Goal: Task Accomplishment & Management: Complete application form

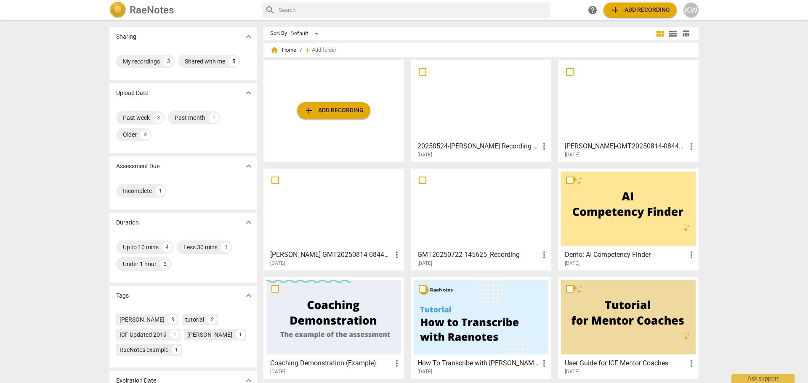
click at [284, 50] on span "home Home" at bounding box center [283, 50] width 26 height 8
click at [274, 51] on span "home" at bounding box center [274, 50] width 8 height 8
click at [144, 193] on div "Incomplete" at bounding box center [137, 191] width 29 height 8
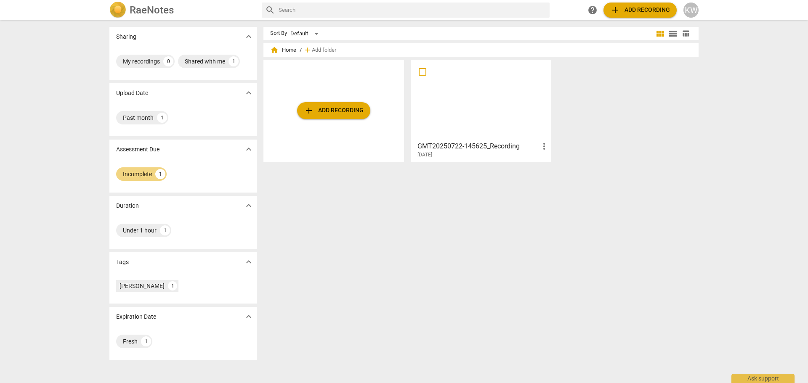
click at [484, 98] on div at bounding box center [481, 100] width 135 height 74
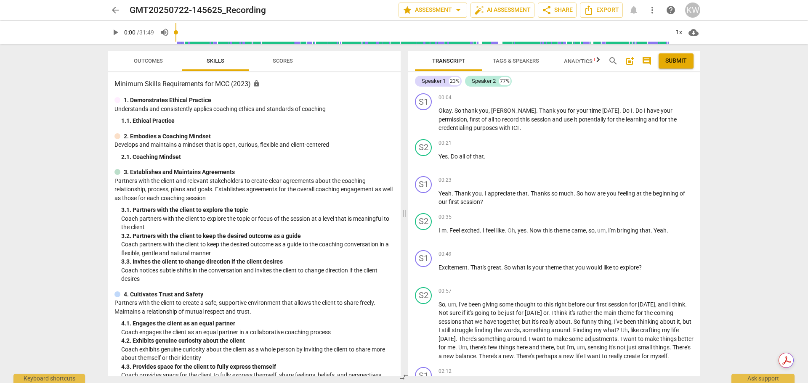
click at [116, 34] on span "play_arrow" at bounding box center [115, 32] width 10 height 10
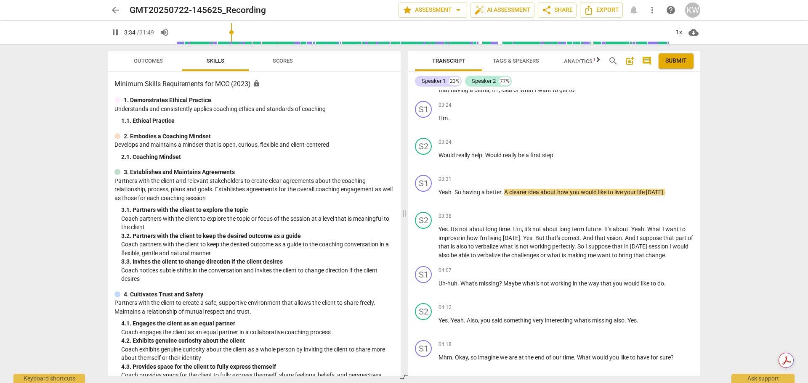
scroll to position [513, 0]
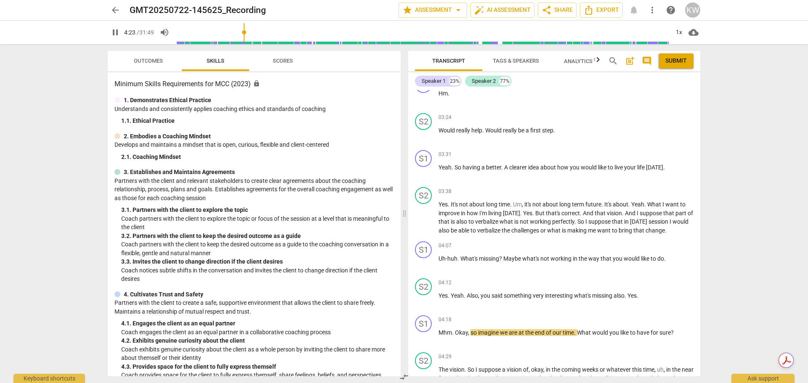
click at [114, 32] on span "pause" at bounding box center [115, 32] width 10 height 10
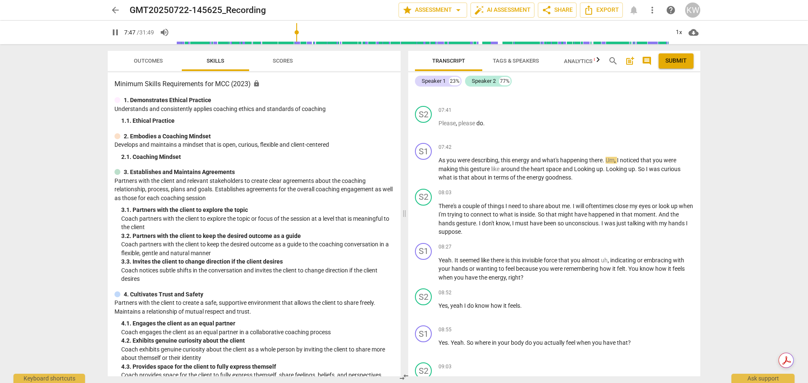
scroll to position [1251, 0]
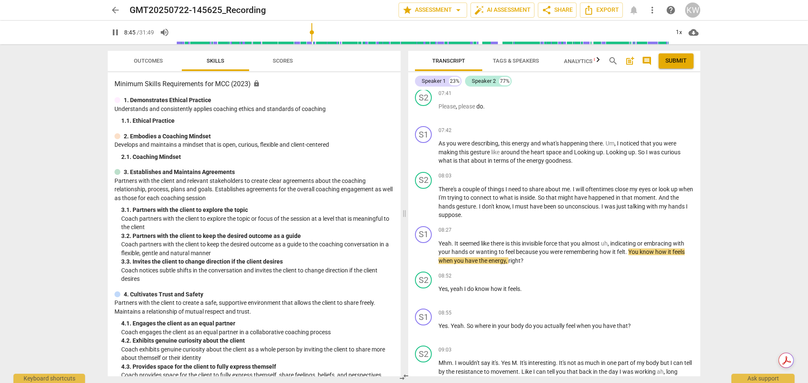
click at [280, 61] on span "Scores" at bounding box center [283, 61] width 20 height 6
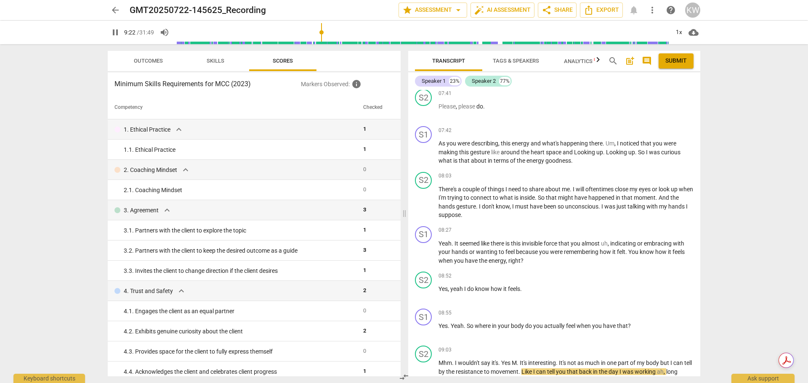
scroll to position [1537, 0]
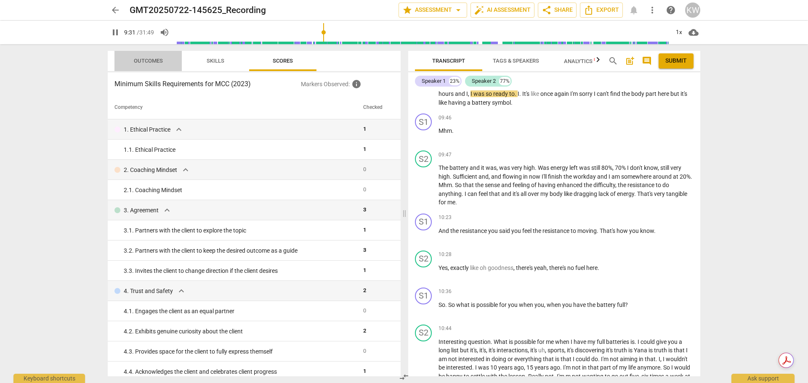
click at [148, 67] on button "Outcomes" at bounding box center [147, 61] width 67 height 20
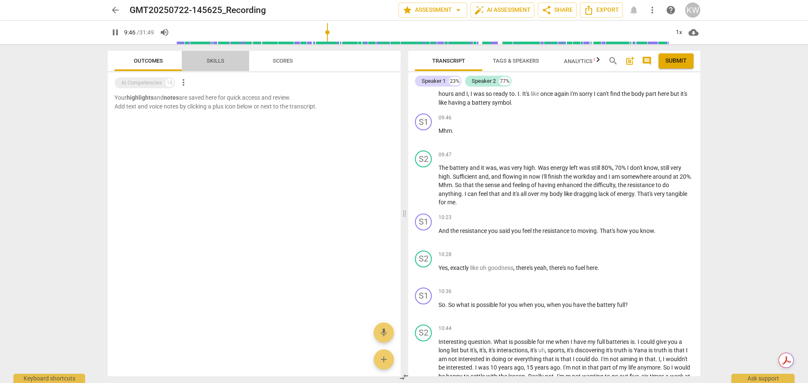
click at [213, 63] on span "Skills" at bounding box center [216, 61] width 18 height 6
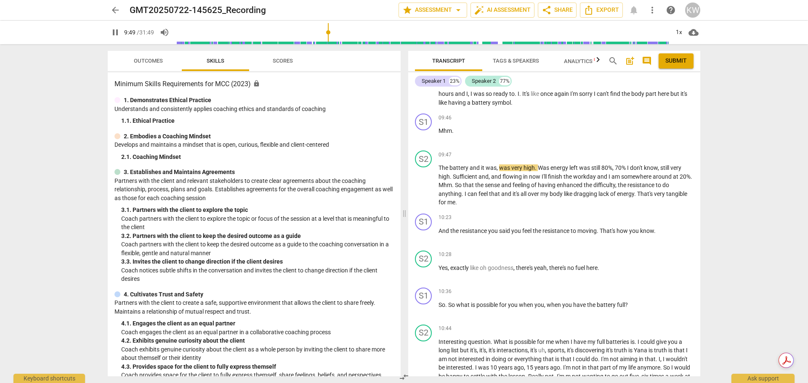
click at [269, 57] on span "Scores" at bounding box center [283, 61] width 40 height 11
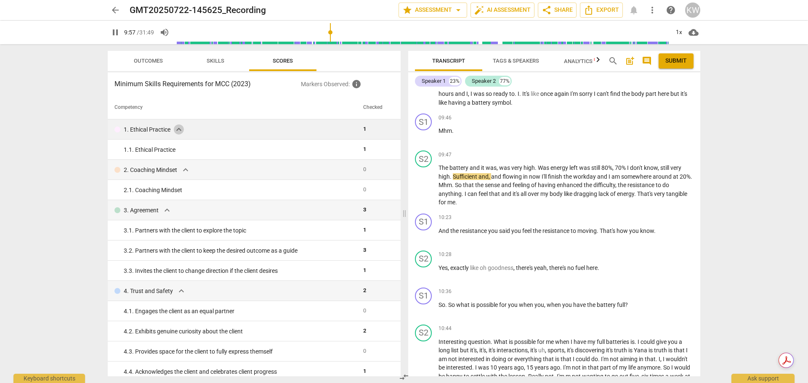
click at [179, 130] on span "expand_more" at bounding box center [179, 130] width 10 height 10
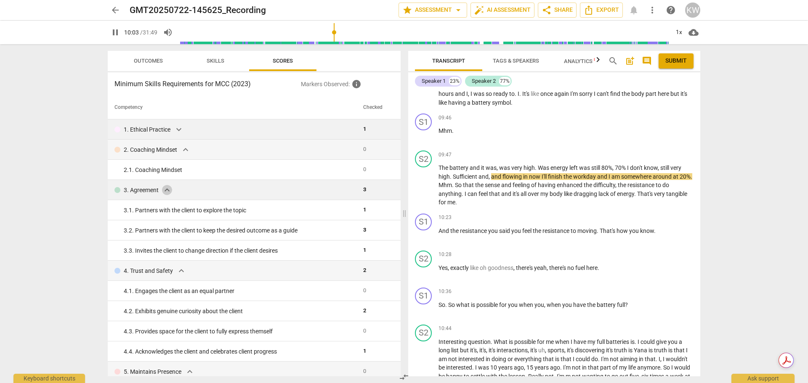
click at [170, 195] on span "expand_more" at bounding box center [167, 190] width 10 height 10
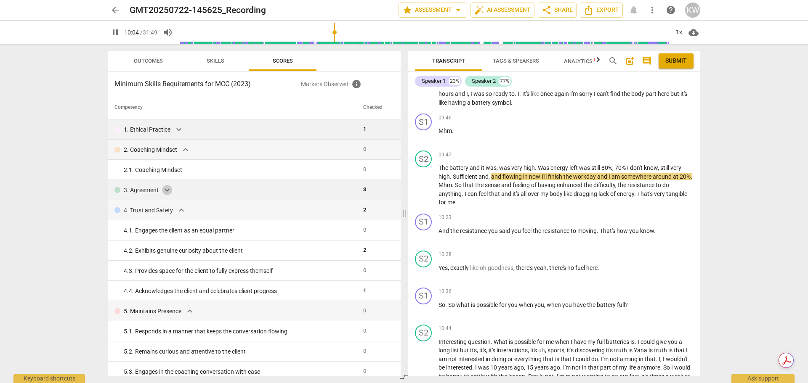
click at [170, 195] on span "expand_more" at bounding box center [167, 190] width 10 height 10
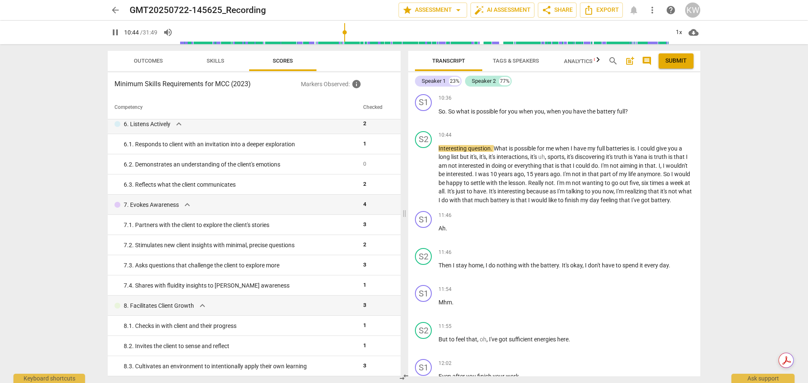
scroll to position [1698, 0]
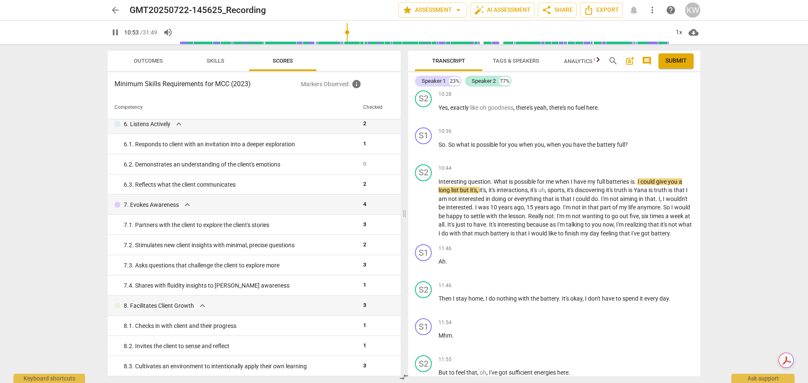
click at [648, 62] on span "comment" at bounding box center [647, 61] width 10 height 10
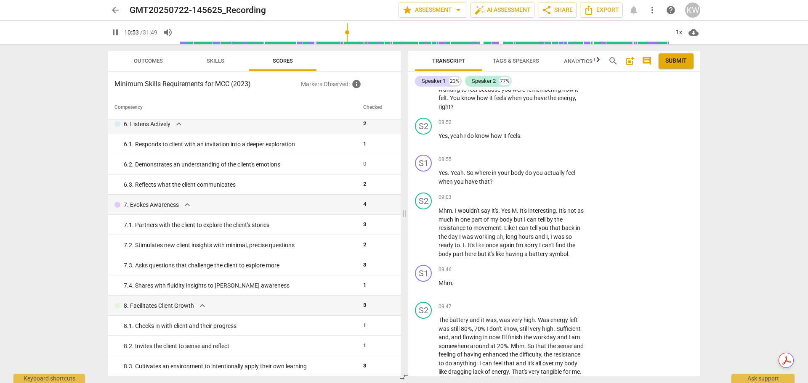
scroll to position [370, 0]
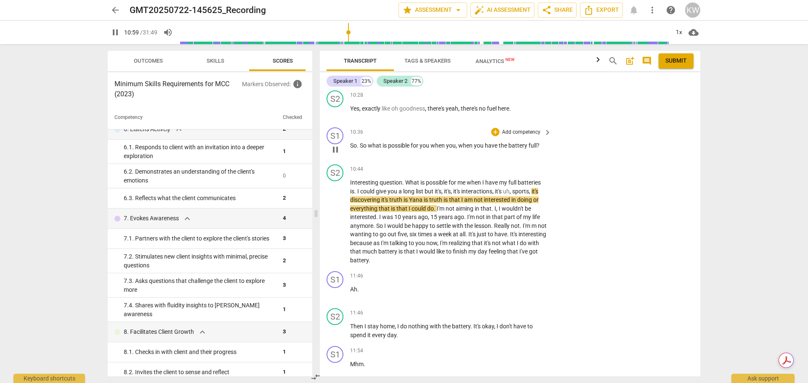
click at [533, 136] on p "Add competency" at bounding box center [521, 133] width 40 height 8
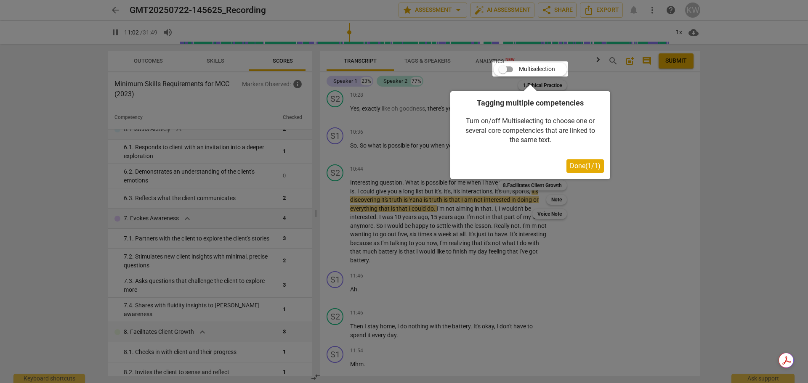
click at [597, 167] on span "Done ( 1 / 1 )" at bounding box center [585, 166] width 31 height 8
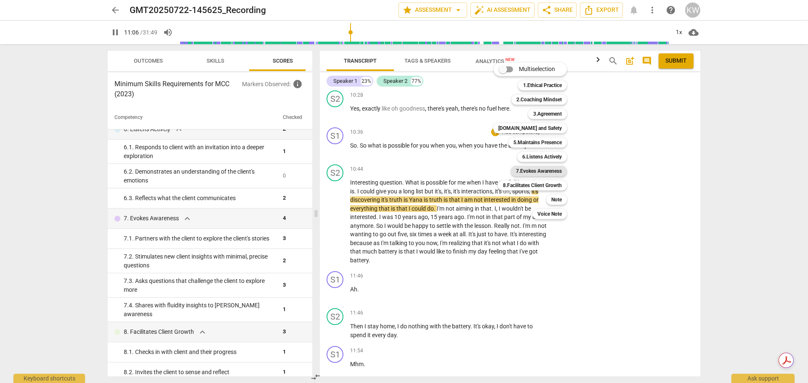
click at [556, 169] on b "7.Evokes Awareness" at bounding box center [539, 171] width 46 height 10
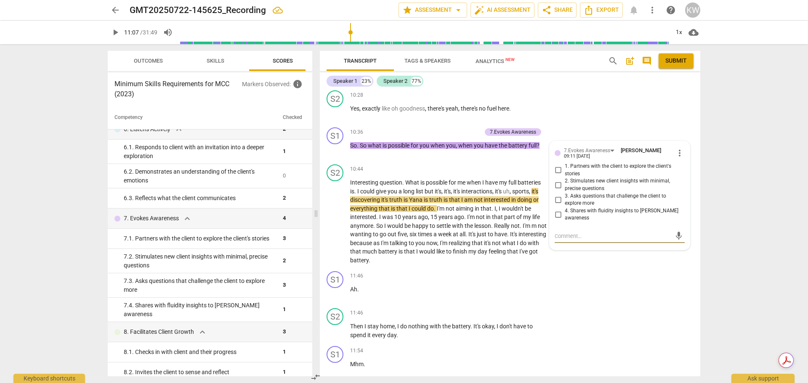
click at [114, 32] on span "play_arrow" at bounding box center [115, 32] width 10 height 10
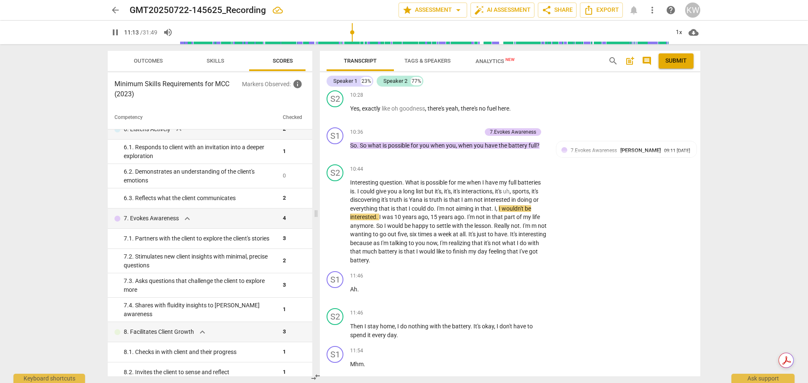
click at [714, 164] on div "arrow_back GMT20250722-145625_Recording edit star Assessment arrow_drop_down au…" at bounding box center [404, 191] width 808 height 383
click at [674, 154] on div "7.Evokes Awareness Karin Wellbrock 09:11 08-16-2025" at bounding box center [631, 150] width 121 height 8
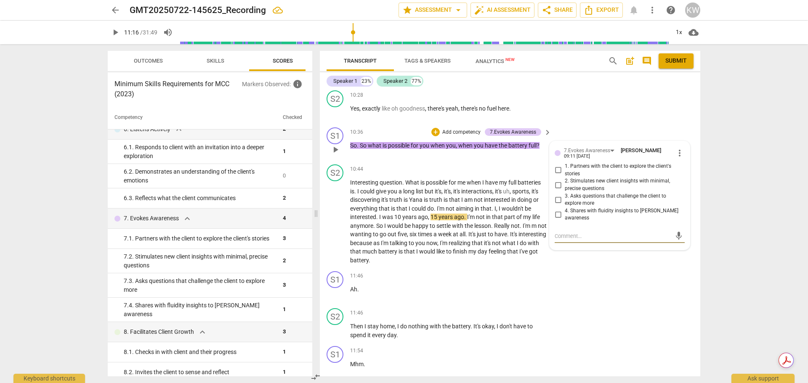
type input "677"
click at [675, 158] on span "more_vert" at bounding box center [680, 153] width 10 height 10
click at [556, 196] on div at bounding box center [404, 191] width 808 height 383
drag, startPoint x: 556, startPoint y: 196, endPoint x: 575, endPoint y: 214, distance: 26.5
click at [575, 214] on div "1. Partners with the client to explore the client's stories 2. Stimulates new c…" at bounding box center [620, 192] width 130 height 59
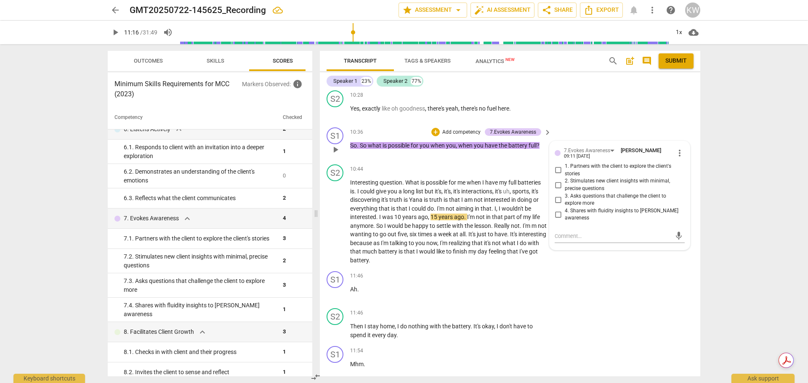
click at [558, 190] on input "2. Stimulates new client insights with minimal, precise questions" at bounding box center [557, 185] width 13 height 10
checkbox input "true"
click at [581, 235] on div "mic" at bounding box center [620, 236] width 130 height 13
click at [576, 239] on textarea at bounding box center [613, 236] width 117 height 8
type textarea "I"
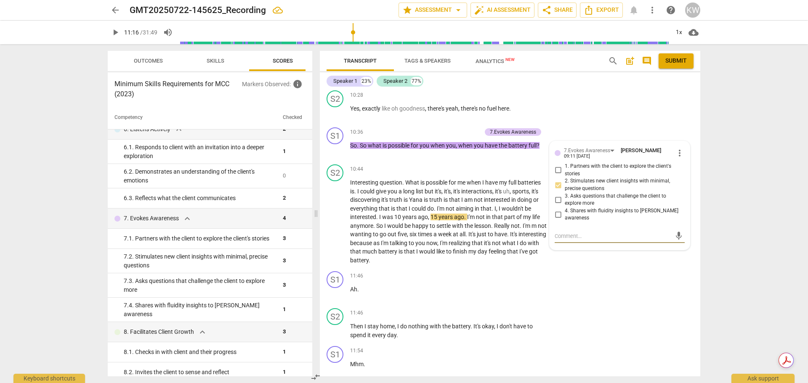
type textarea "I"
type textarea "I l"
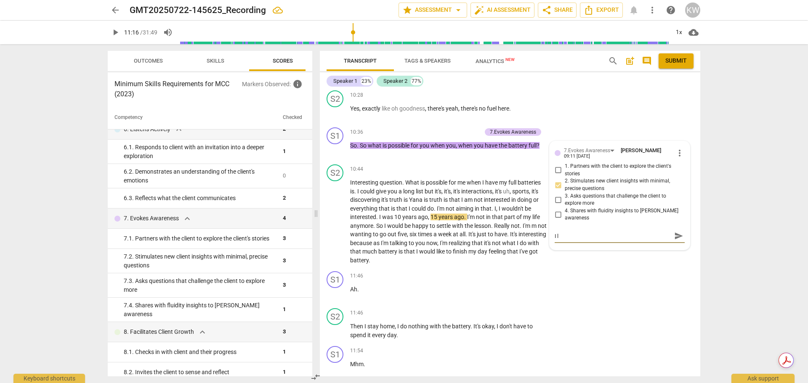
type textarea "I li"
type textarea "I lik"
type textarea "I like"
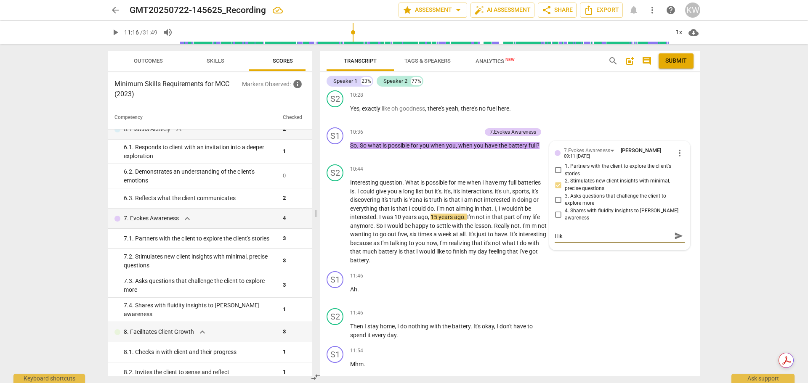
type textarea "I like"
type textarea "I like t"
type textarea "I like th"
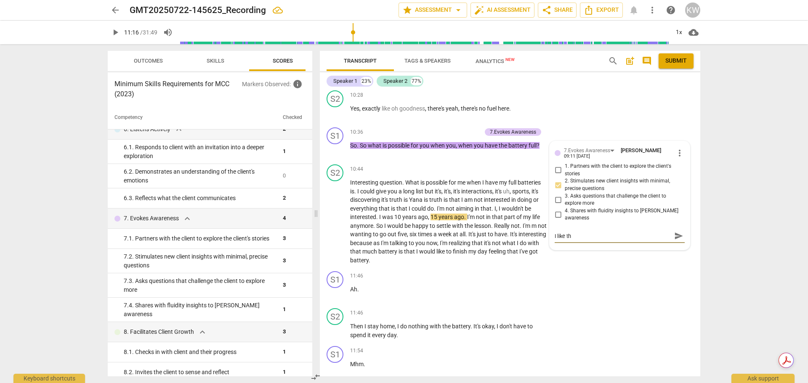
type textarea "I like tha"
type textarea "I like that"
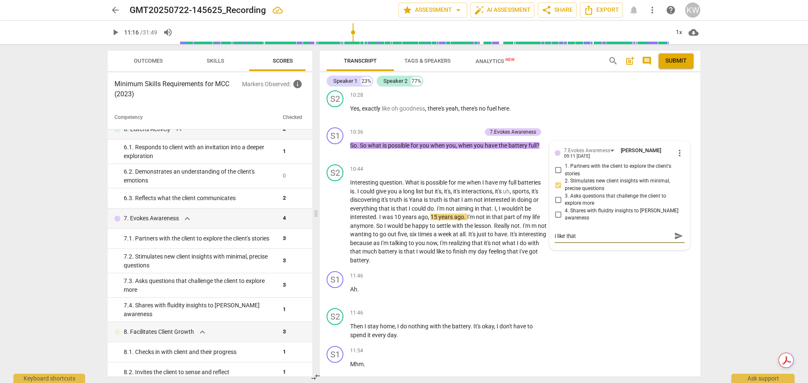
type textarea "I like that"
type textarea "I like that q"
type textarea "I like that qu"
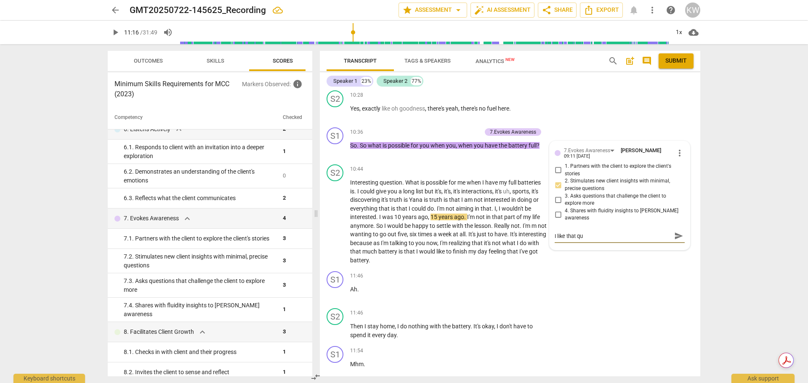
type textarea "I like that que"
type textarea "I like that ques"
type textarea "I like that quest"
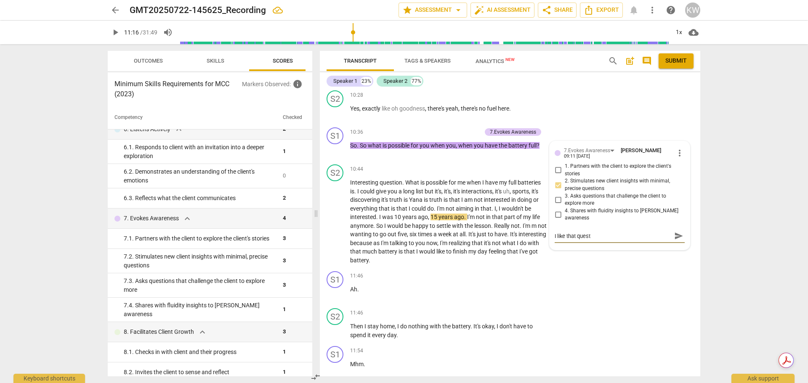
type textarea "I like that questi"
type textarea "I like that questio"
type textarea "I like that question"
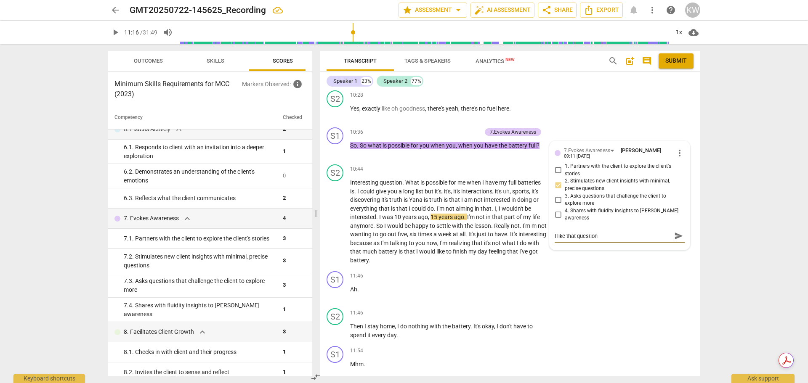
type textarea "I like that question,"
type textarea "I like that question, b"
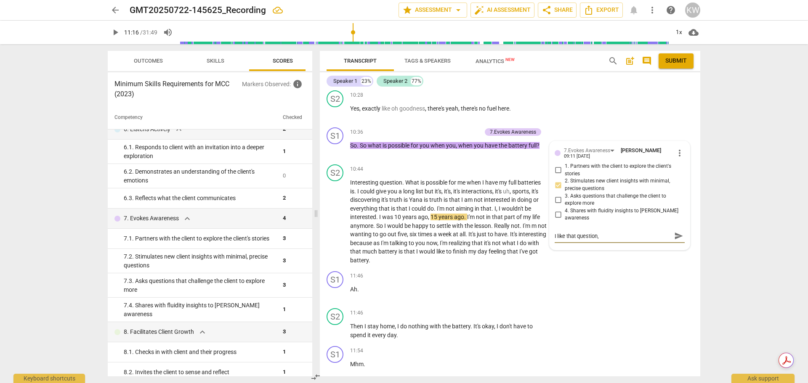
type textarea "I like that question, b"
type textarea "I like that question, be"
type textarea "I like that question, bec"
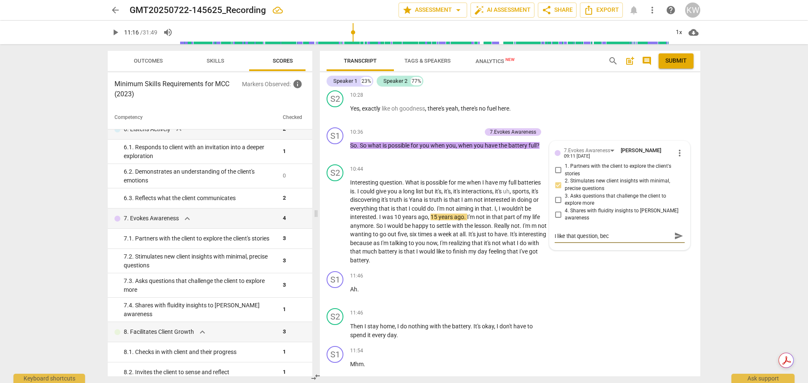
type textarea "I like that question, bec"
type textarea "I like that question, bec i"
type textarea "I like that question, bec it"
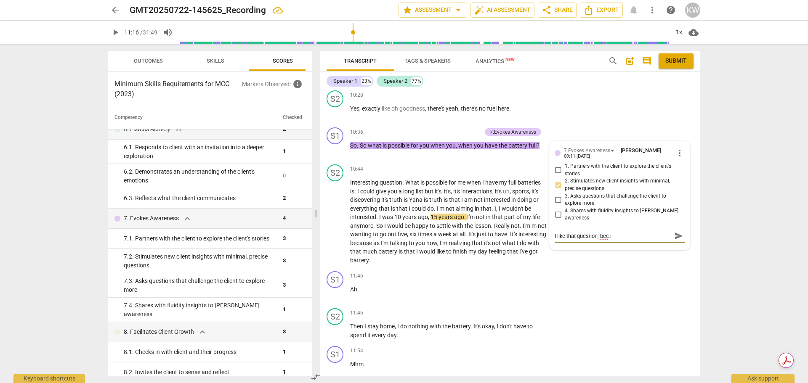
type textarea "I like that question, bec it"
type textarea "I like that question, bec it s"
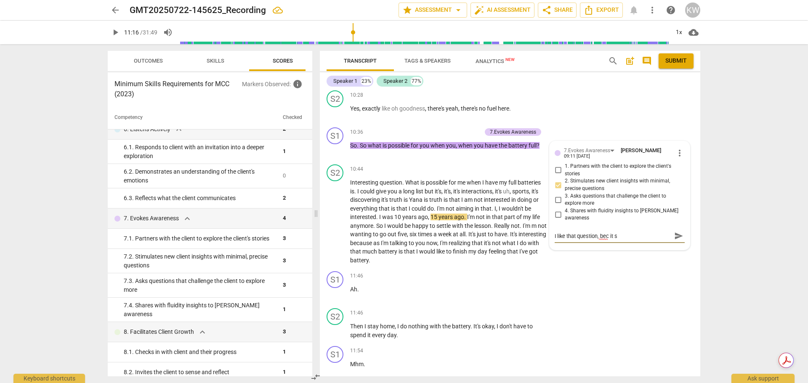
type textarea "I like that question, bec it sh"
type textarea "I like that question, bec it shi"
type textarea "I like that question, bec it shif"
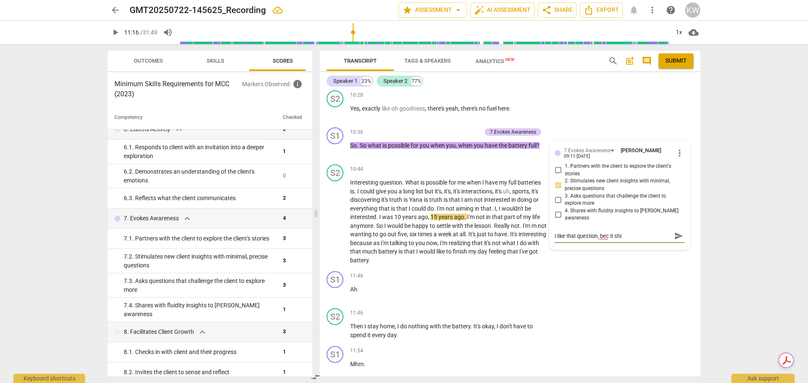
type textarea "I like that question, bec it shif"
type textarea "I like that question, bec it shift"
type textarea "I like that question, bec it shifts"
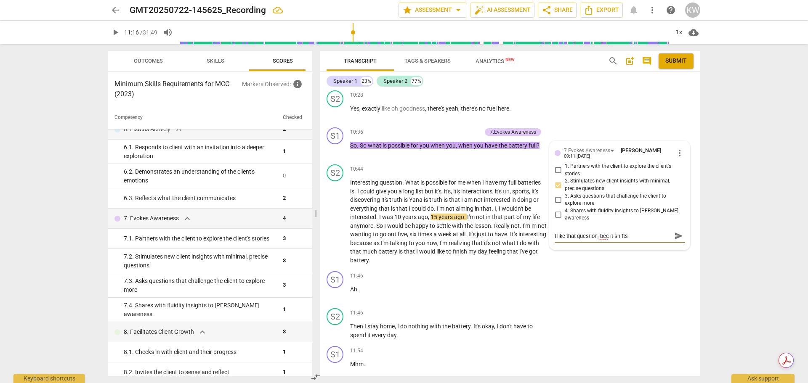
type textarea "I like that question, bec it shifts"
type textarea "I like that question, bec it shifts t"
type textarea "I like that question, bec it shifts th"
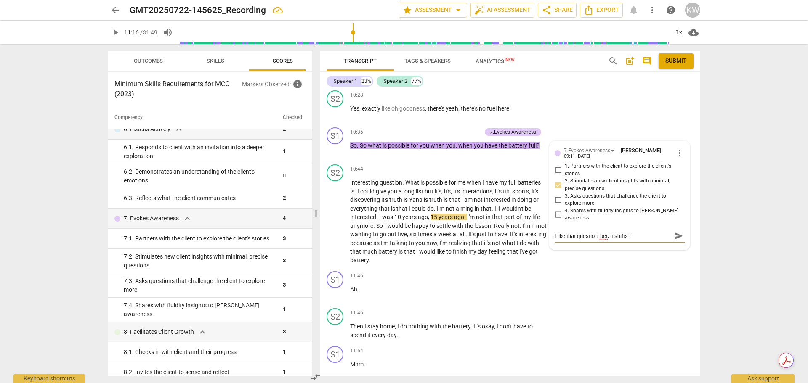
type textarea "I like that question, bec it shifts th"
type textarea "I like that question, bec it shifts the"
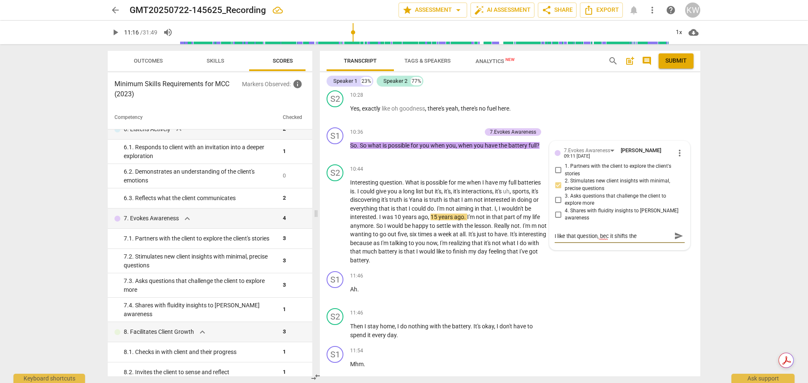
type textarea "I like that question, bec it shifts the e"
type textarea "I like that question, bec it shifts the en"
type textarea "I like that question, bec it shifts the ene"
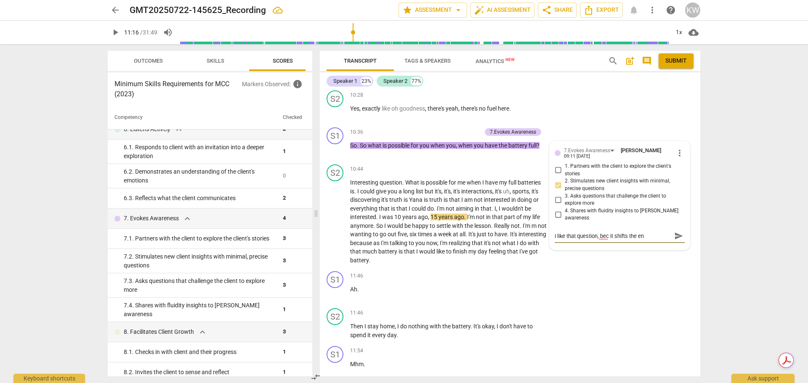
type textarea "I like that question, bec it shifts the ene"
type textarea "I like that question, bec it shifts the ener"
type textarea "I like that question, bec it shifts the energ"
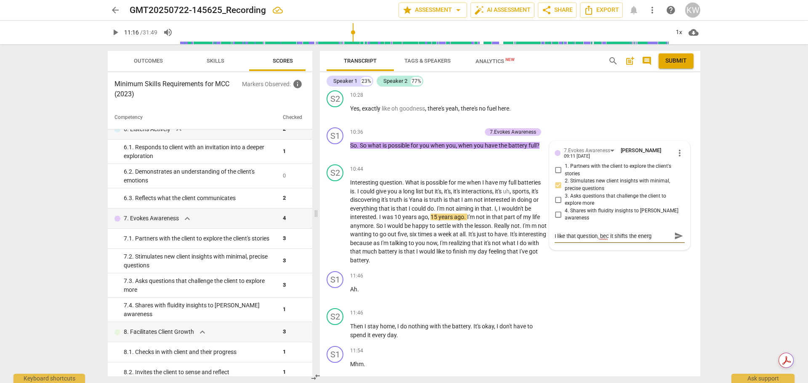
type textarea "I like that question, bec it shifts the energy"
click at [679, 239] on span "send" at bounding box center [678, 236] width 9 height 9
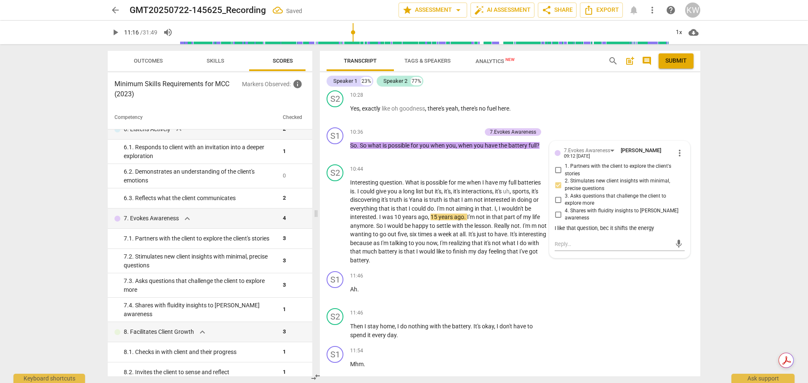
click at [700, 145] on div "Transcript Tags & Speakers Analytics New search post_add comment Submit Speaker…" at bounding box center [512, 213] width 391 height 339
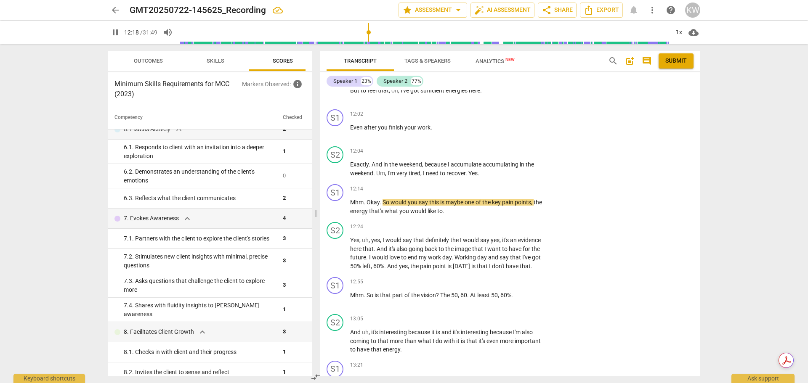
scroll to position [2192, 0]
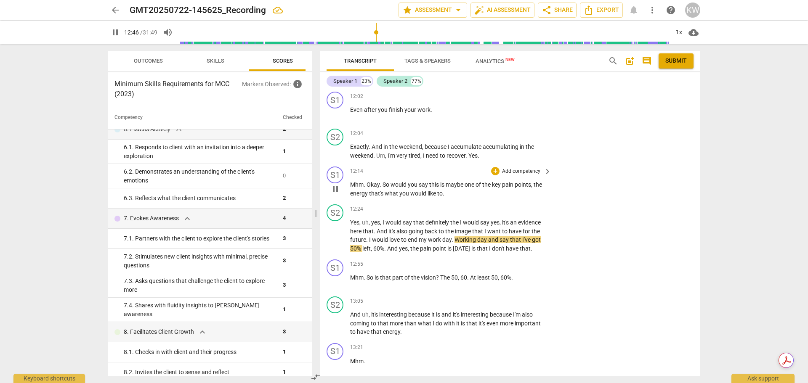
click at [535, 176] on p "Add competency" at bounding box center [521, 172] width 40 height 8
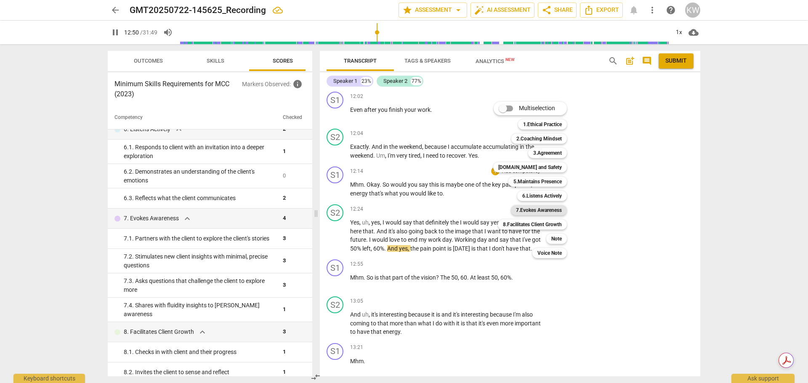
click at [539, 208] on b "7.Evokes Awareness" at bounding box center [539, 210] width 46 height 10
type input "770"
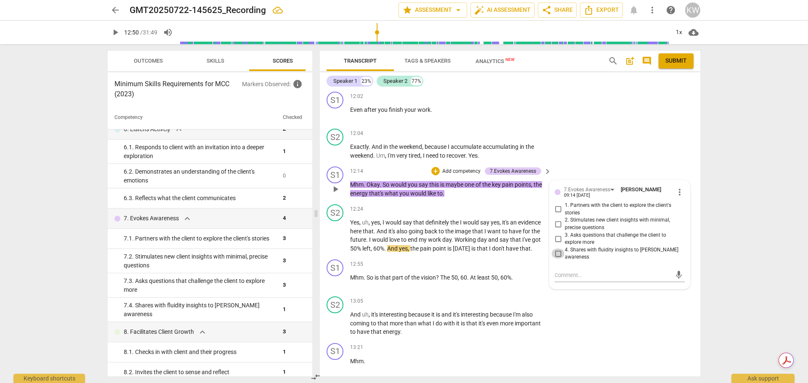
click at [556, 259] on input "4. Shares with fluidity insights to [PERSON_NAME] awareness" at bounding box center [557, 254] width 13 height 10
checkbox input "true"
click at [696, 161] on div "S2 play_arrow pause 12:04 + Add competency keyboard_arrow_right Exactly . And i…" at bounding box center [510, 144] width 380 height 38
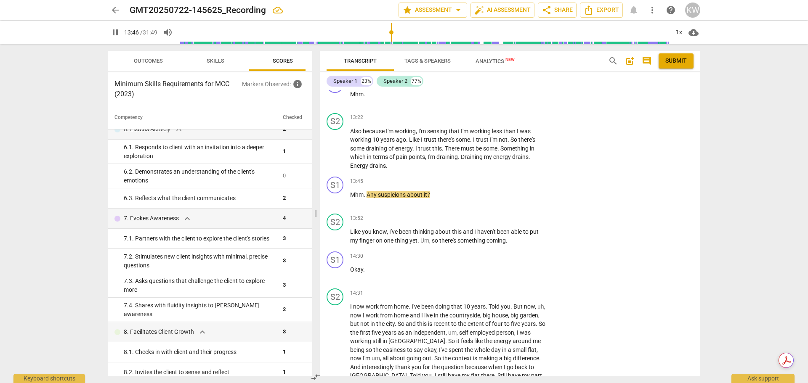
scroll to position [2469, 0]
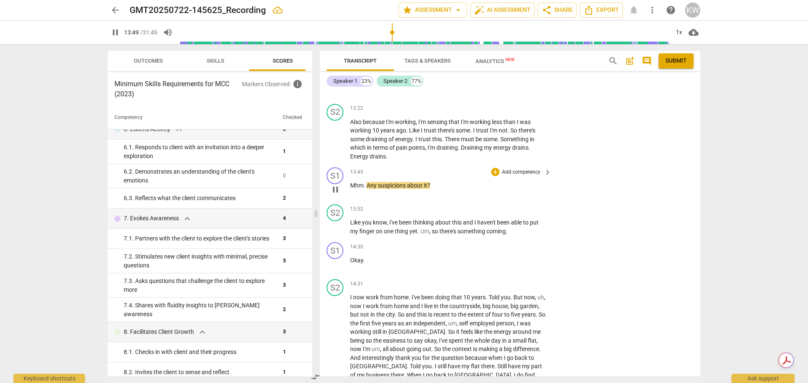
click at [664, 201] on div "S1 play_arrow pause 13:45 + Add competency keyboard_arrow_right Mhm . Any suspi…" at bounding box center [510, 182] width 380 height 37
click at [535, 176] on p "Add competency" at bounding box center [521, 173] width 40 height 8
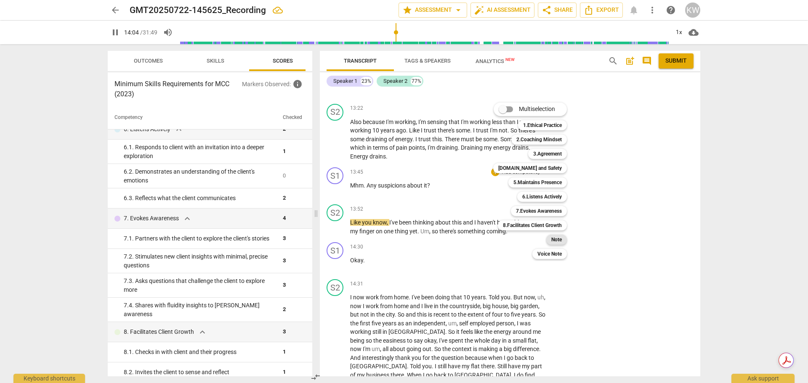
click at [559, 240] on b "Note" at bounding box center [556, 240] width 11 height 10
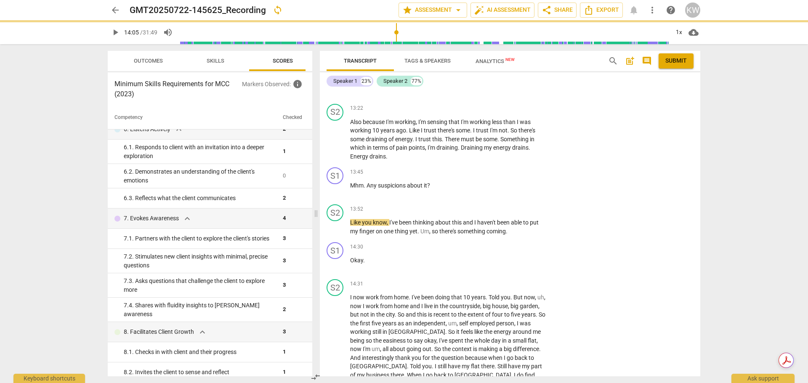
type input "845"
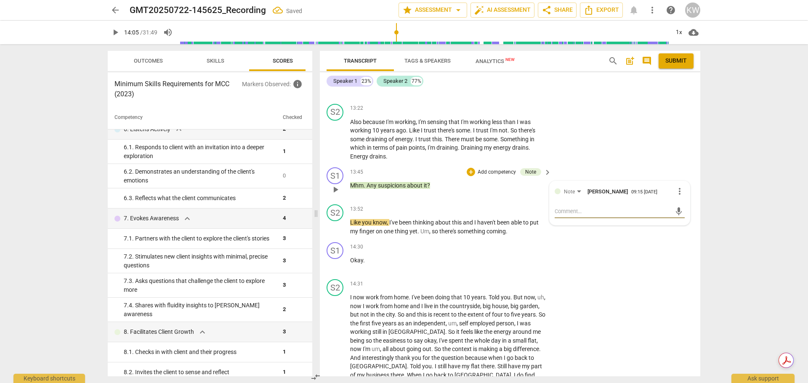
type textarea "S"
type textarea "Su"
type textarea "Sus"
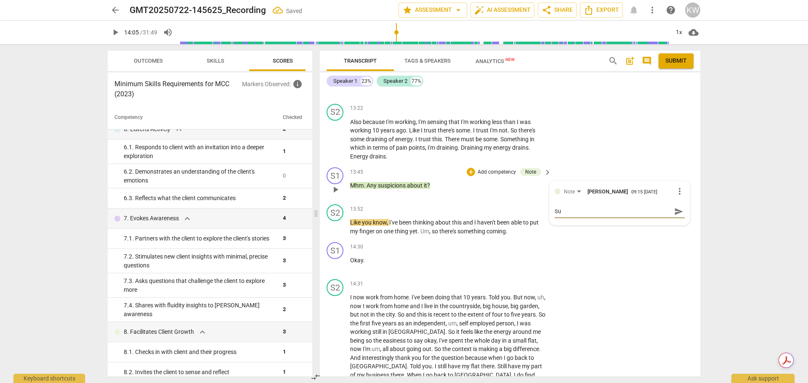
type textarea "Sus"
type textarea "Suss"
type textarea "Sus"
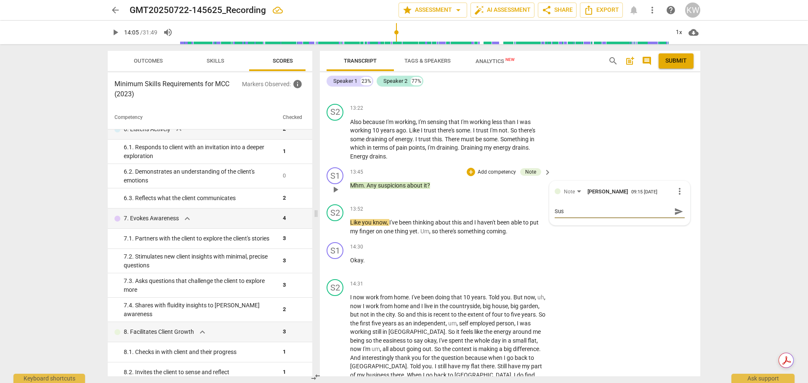
type textarea "Susp"
type textarea "Suspi"
type textarea "Suspic"
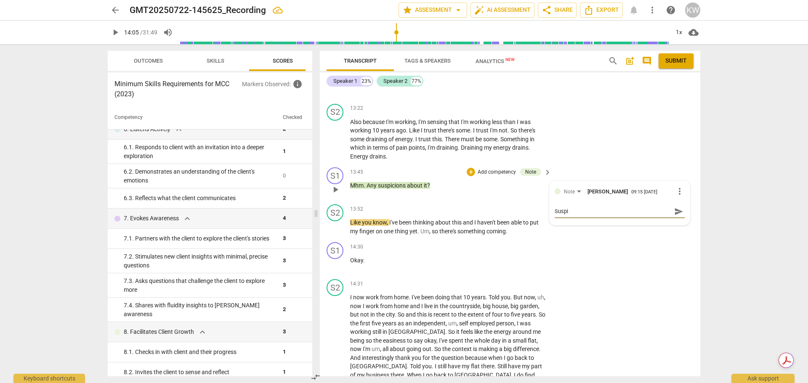
type textarea "Suspic"
type textarea "Suspici"
type textarea "Suspicio"
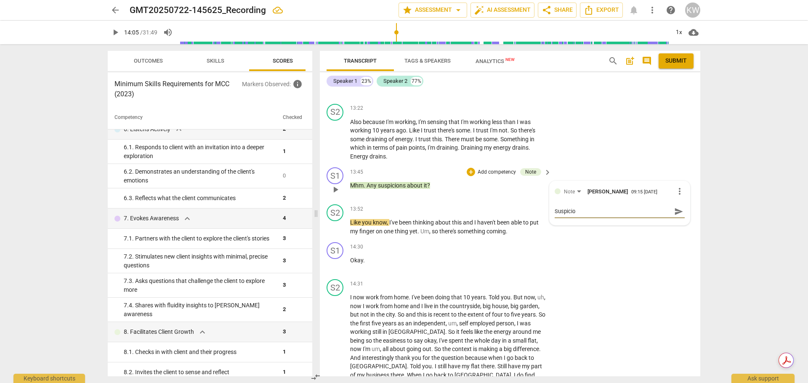
type textarea "Suspiciou"
type textarea "Suspicious"
type textarea "Suspiciou"
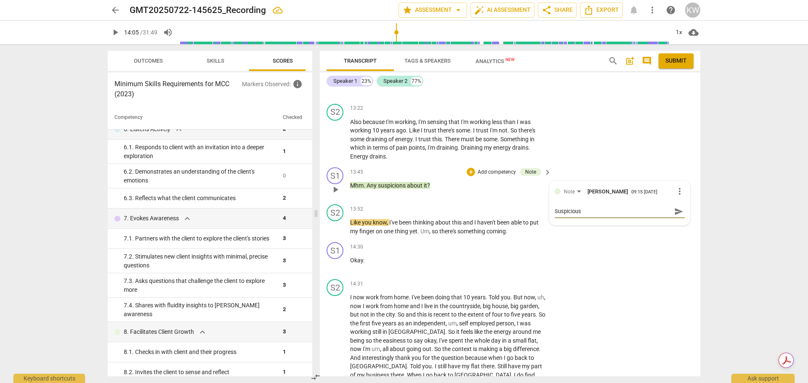
type textarea "Suspiciou"
type textarea "Suspicioun"
type textarea "Suspiciou"
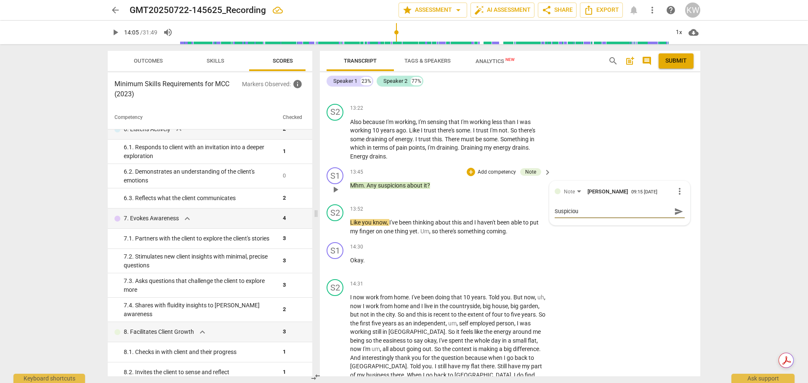
type textarea "Suspicio"
type textarea "Suspicion"
type textarea "Suspicions"
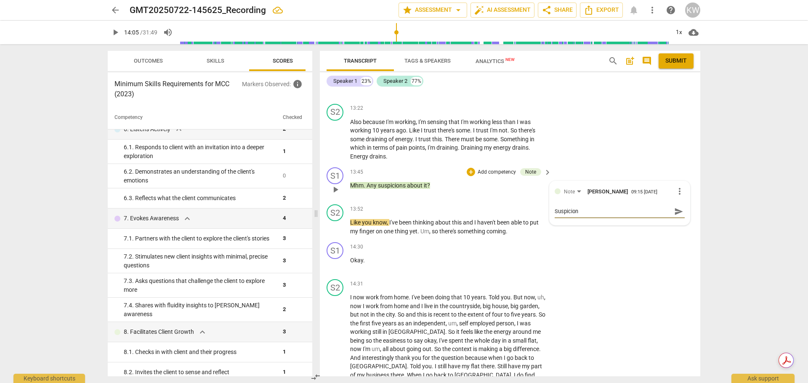
type textarea "Suspicions"
type textarea "Suspicions -"
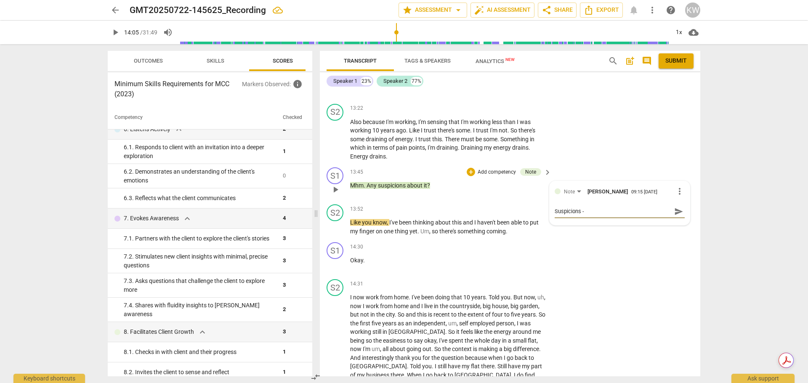
type textarea "Suspicions -"
type textarea "Suspicions - c"
type textarea "Suspicions - co"
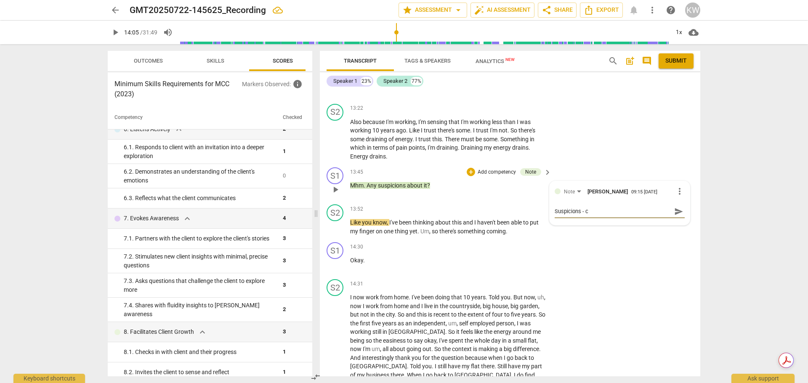
type textarea "Suspicions - co"
type textarea "Suspicions - cou"
type textarea "Suspicions - coul"
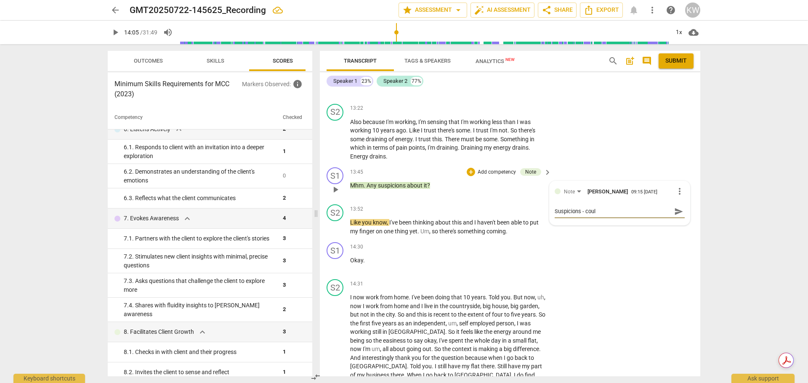
type textarea "Suspicions - could"
type textarea "Suspicions - could b"
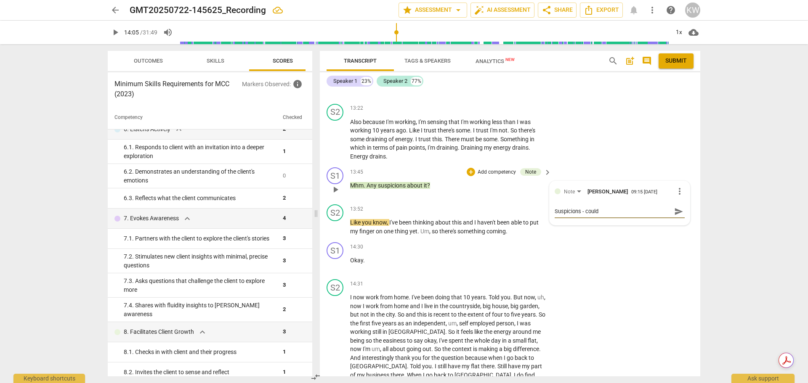
type textarea "Suspicions - could b"
type textarea "Suspicions - could be"
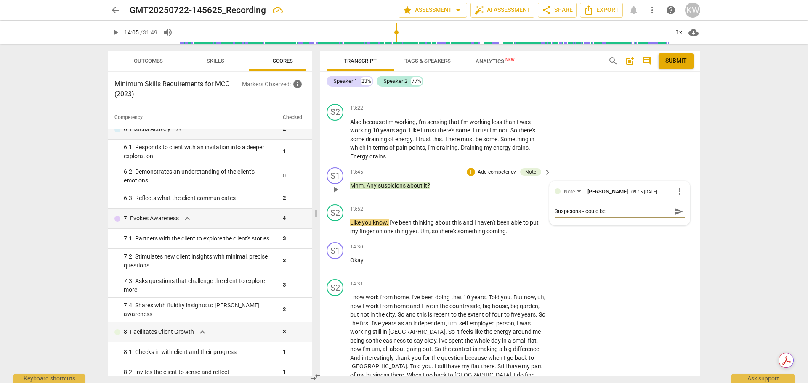
type textarea "Suspicions - could be s"
type textarea "Suspicions - could be sl"
type textarea "Suspicions - could be s"
type textarea "Suspicions - could be sl"
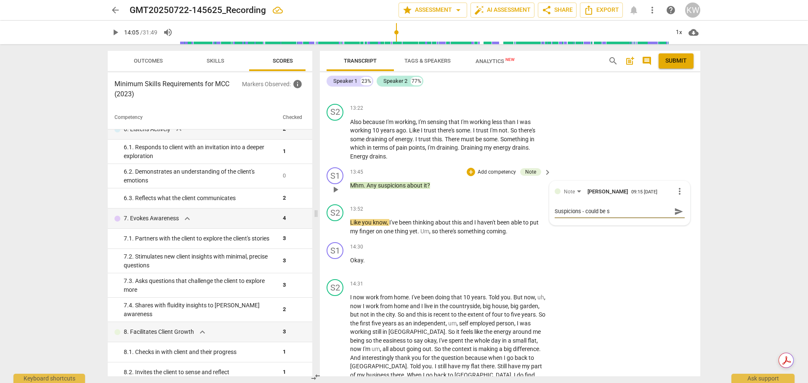
type textarea "Suspicions - could be sl"
type textarea "Suspicions - could be sli"
type textarea "Suspicions - could be slig"
type textarea "Suspicions - could be sligh"
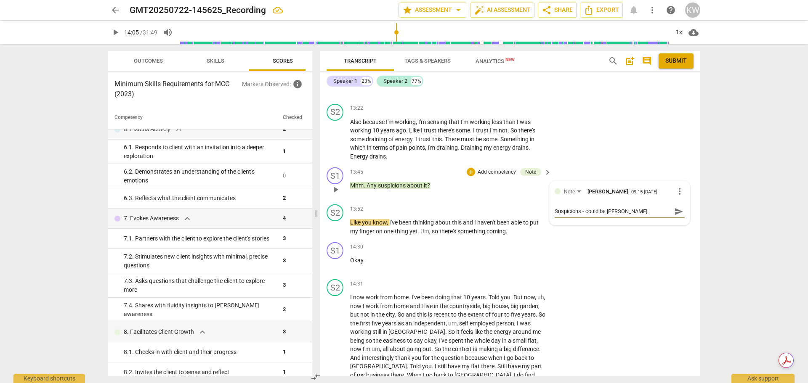
type textarea "Suspicions - could be slight"
type textarea "Suspicions - could be slightl"
type textarea "Suspicions - could be slightly"
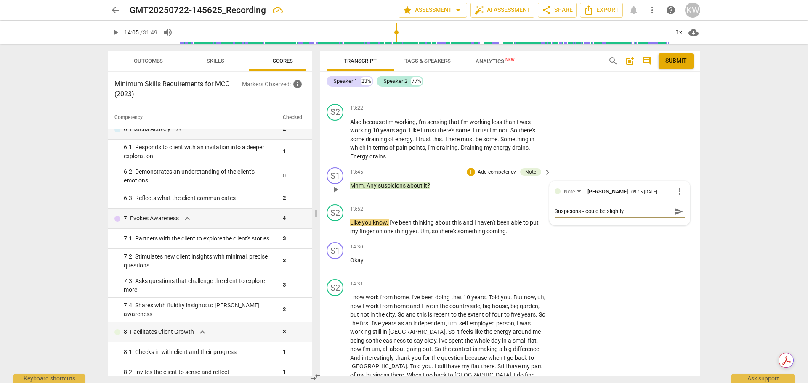
type textarea "Suspicions - could be slightly"
type textarea "Suspicions - could be slightly j"
type textarea "Suspicions - could be slightly ju"
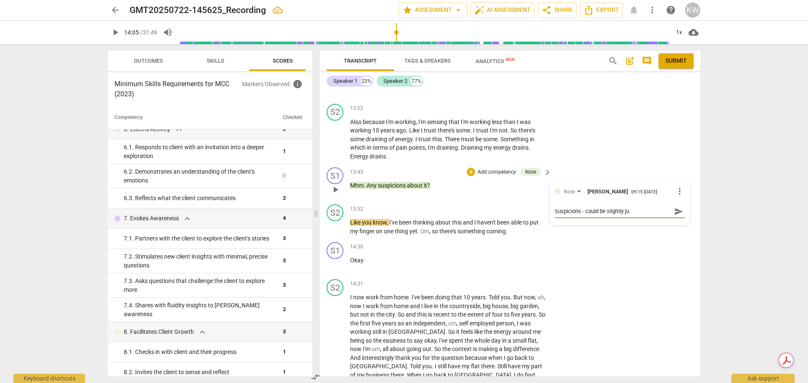
type textarea "Suspicions - could be slightly jud"
type textarea "Suspicions - could be slightly judg"
type textarea "Suspicions - could be slightly judge"
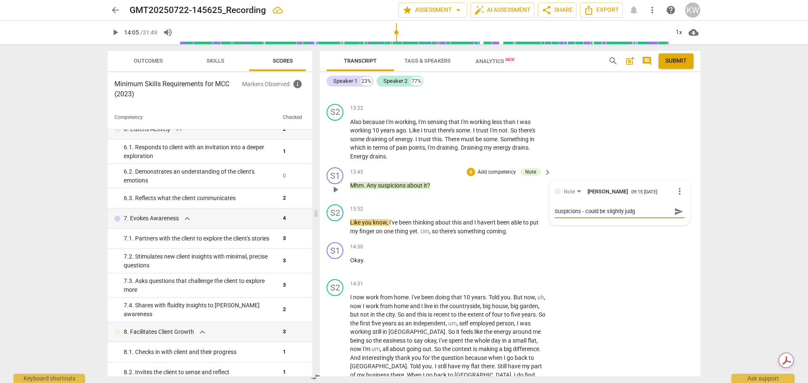
type textarea "Suspicions - could be slightly judge"
type textarea "Suspicions - could be slightly judgem"
type textarea "Suspicions - could be slightly judge"
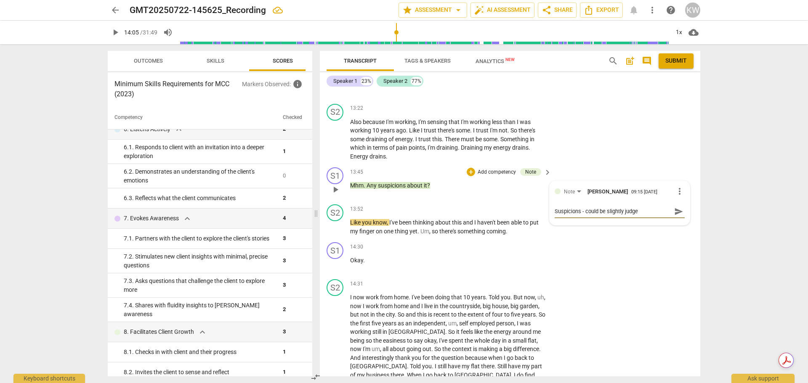
type textarea "Suspicions - could be slightly judg"
type textarea "Suspicions - could be slightly judgm"
type textarea "Suspicions - could be slightly judgme"
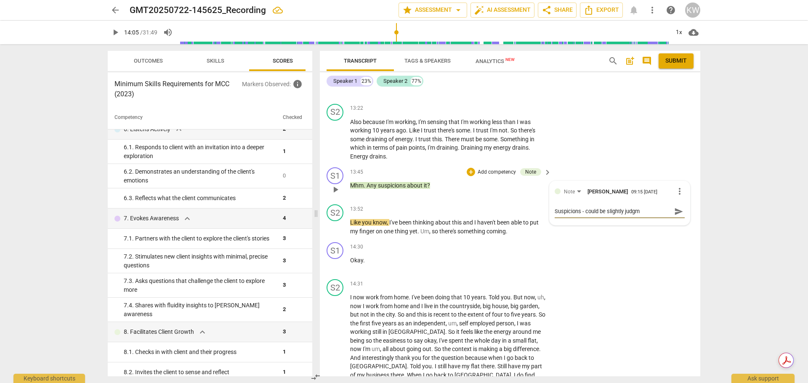
type textarea "Suspicions - could be slightly judgme"
type textarea "Suspicions - could be slightly judgmen"
type textarea "Suspicions - could be slightly judgment"
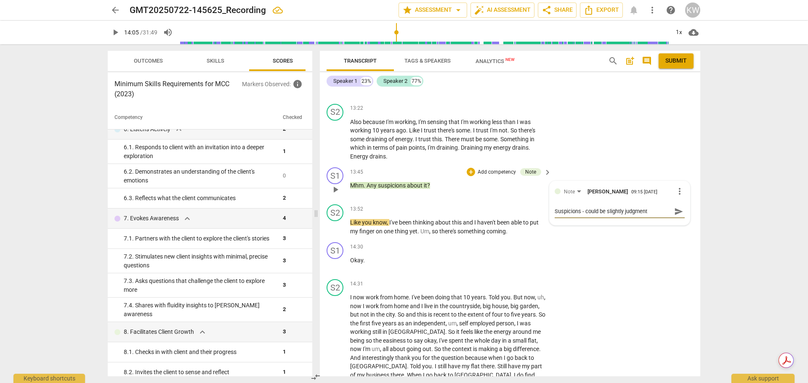
type textarea "Suspicions - could be slightly judgmenta"
click at [677, 220] on span "send" at bounding box center [678, 215] width 9 height 9
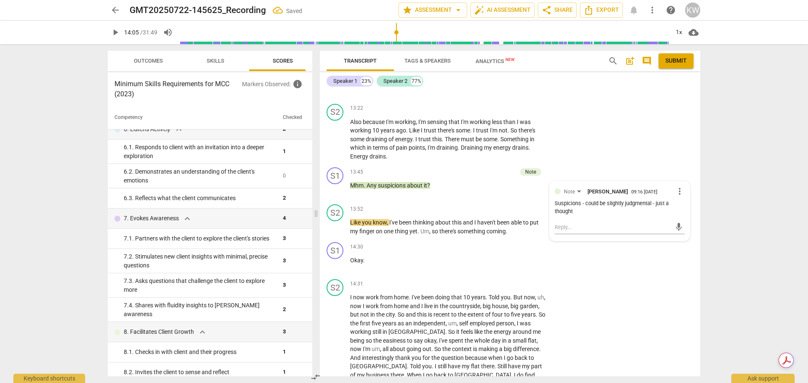
click at [748, 242] on div "arrow_back GMT20250722-145625_Recording Saved edit star Assessment arrow_drop_d…" at bounding box center [404, 191] width 808 height 383
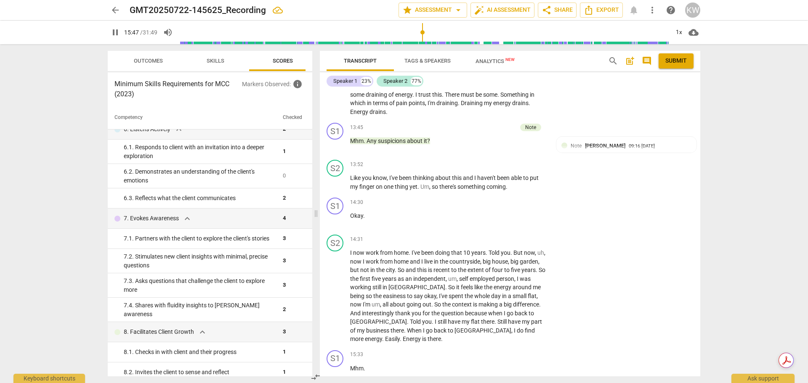
scroll to position [2504, 0]
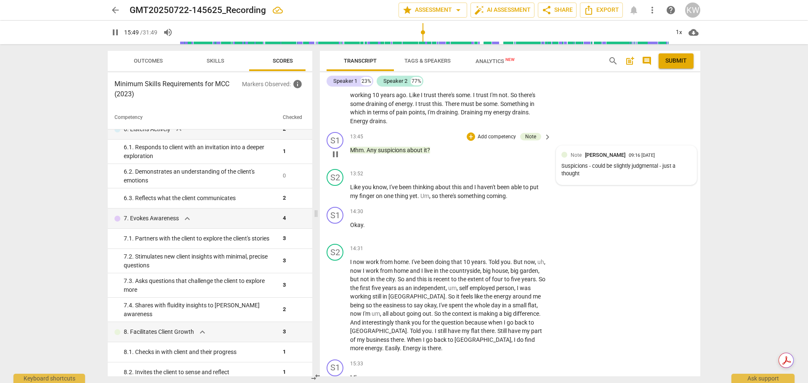
click at [608, 178] on div "Suspicions - could be slightly judgmental - just a thought" at bounding box center [626, 170] width 130 height 16
click at [586, 181] on div "Suspicions - could be slightly judgmental - just a thought" at bounding box center [620, 173] width 130 height 16
click at [572, 181] on div "Suspicions - could be slightly judgmental - just a thought" at bounding box center [620, 173] width 130 height 16
click at [681, 161] on span "more_vert" at bounding box center [680, 156] width 10 height 10
click at [683, 162] on li "Edit" at bounding box center [686, 165] width 29 height 16
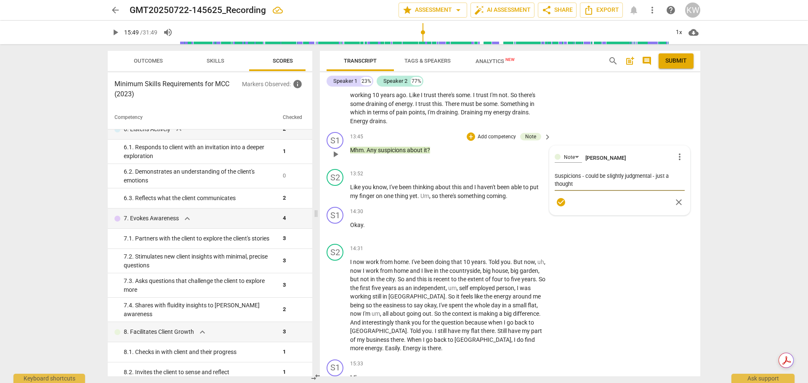
click at [588, 188] on textarea "Suspicions - could be slightly judgmental - just a thought" at bounding box center [620, 180] width 130 height 16
click at [747, 205] on div "arrow_back GMT20250722-145625_Recording edit star Assessment arrow_drop_down au…" at bounding box center [404, 191] width 808 height 383
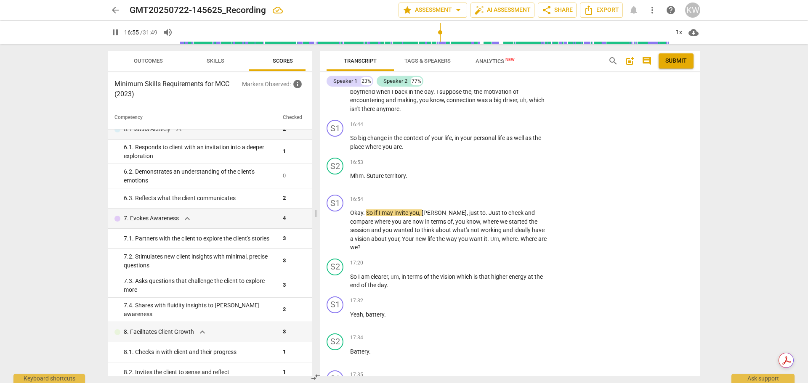
scroll to position [3039, 0]
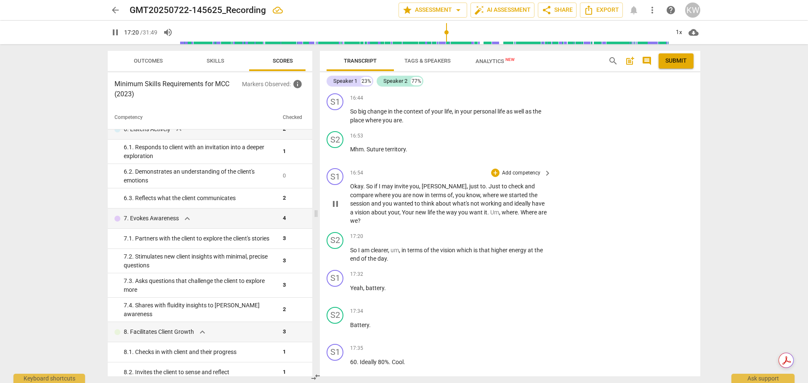
click at [537, 172] on p "Add competency" at bounding box center [521, 174] width 40 height 8
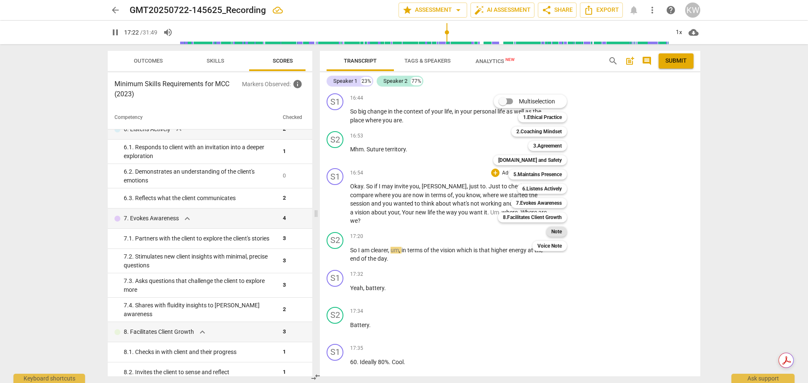
click at [560, 228] on b "Note" at bounding box center [556, 232] width 11 height 10
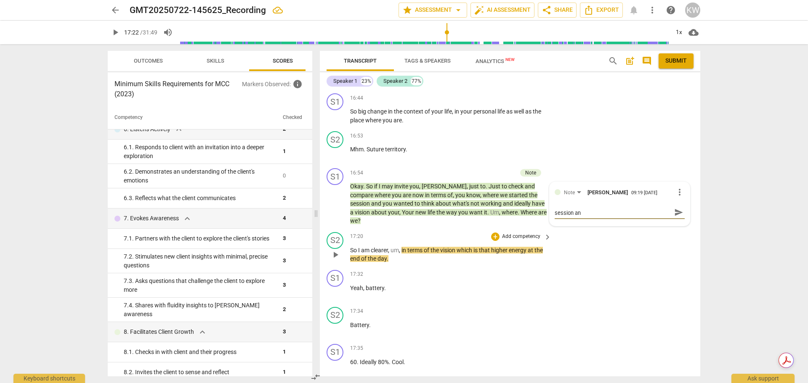
scroll to position [0, 0]
click at [675, 213] on span "send" at bounding box center [678, 216] width 9 height 9
click at [755, 200] on div "arrow_back GMT20250722-145625_Recording Saved edit star Assessment arrow_drop_d…" at bounding box center [404, 191] width 808 height 383
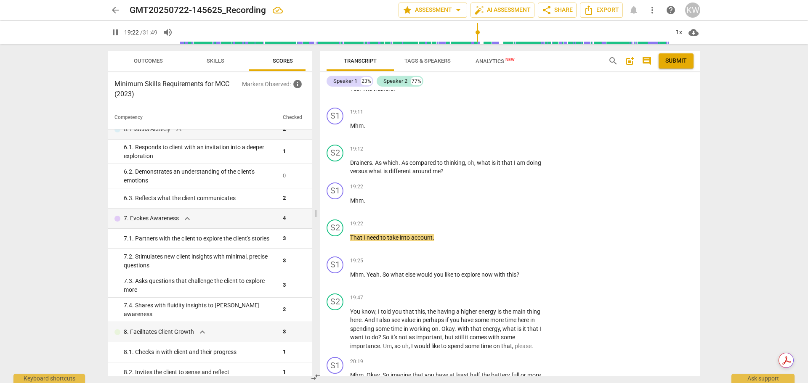
scroll to position [3547, 0]
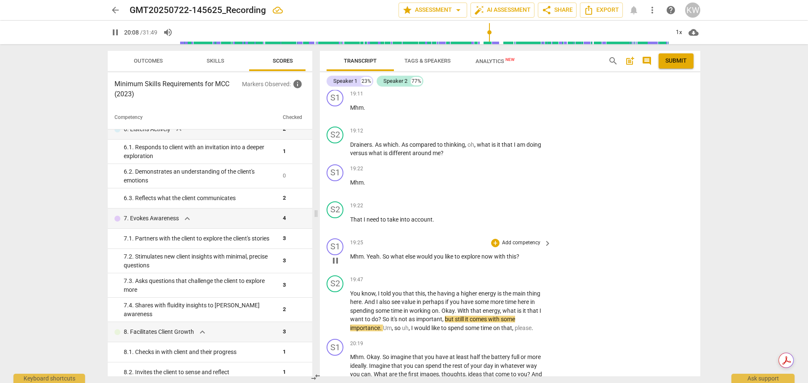
click at [532, 239] on p "Add competency" at bounding box center [521, 243] width 40 height 8
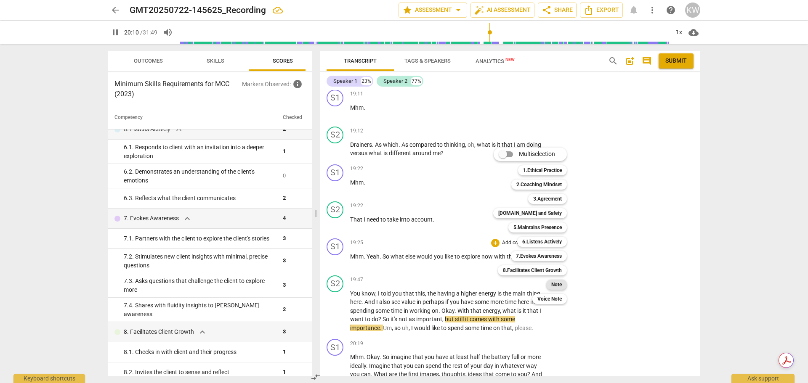
click at [556, 283] on b "Note" at bounding box center [556, 285] width 11 height 10
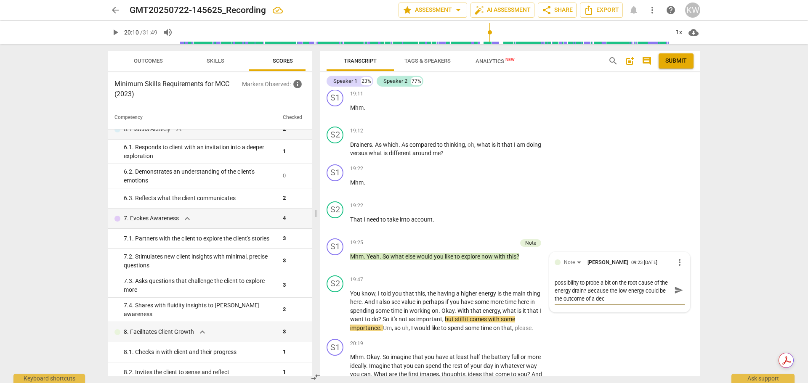
scroll to position [0, 0]
click at [677, 290] on span "send" at bounding box center [678, 294] width 9 height 9
click at [767, 273] on div "arrow_back GMT20250722-145625_Recording Saved edit star Assessment arrow_drop_d…" at bounding box center [404, 191] width 808 height 383
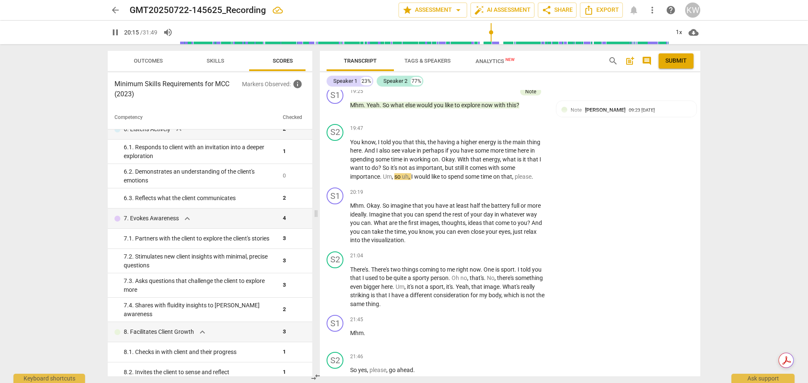
scroll to position [3690, 0]
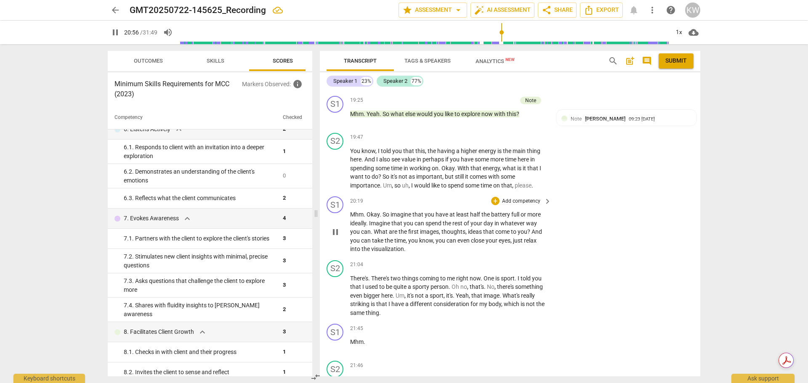
click at [529, 198] on p "Add competency" at bounding box center [521, 202] width 40 height 8
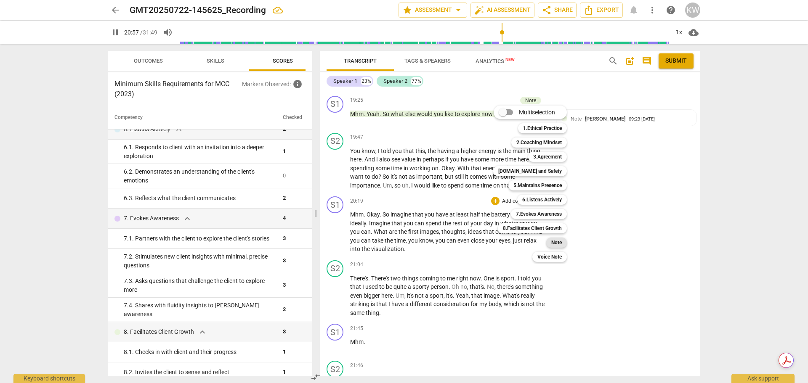
click at [556, 240] on b "Note" at bounding box center [556, 243] width 11 height 10
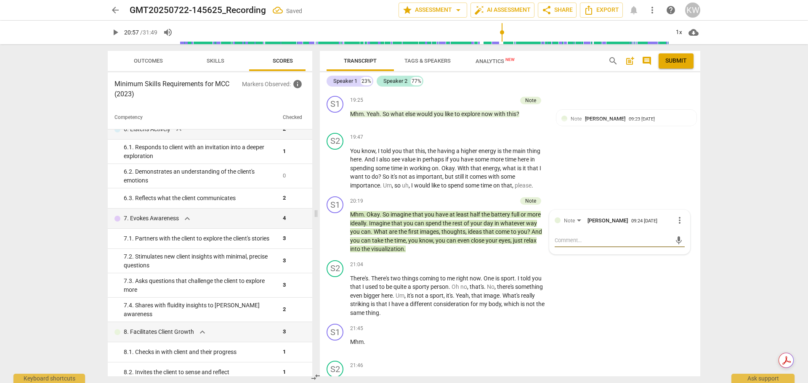
click at [598, 237] on textarea at bounding box center [613, 241] width 117 height 8
click at [598, 237] on textarea "I" at bounding box center [613, 241] width 117 height 8
click at [677, 236] on span "send" at bounding box center [678, 240] width 9 height 9
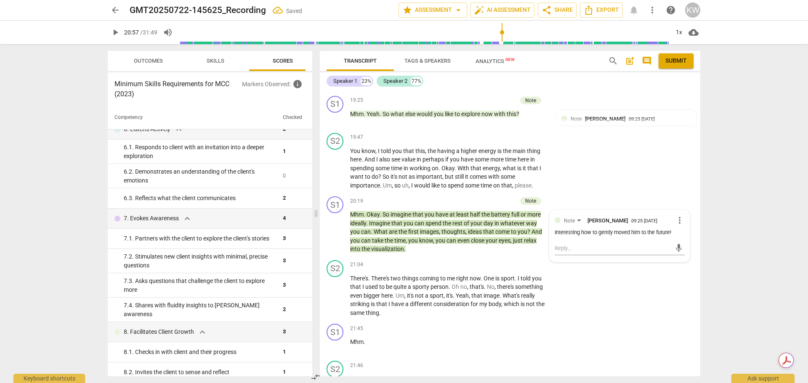
click at [747, 226] on div "arrow_back GMT20250722-145625_Recording Saved edit star Assessment arrow_drop_d…" at bounding box center [404, 191] width 808 height 383
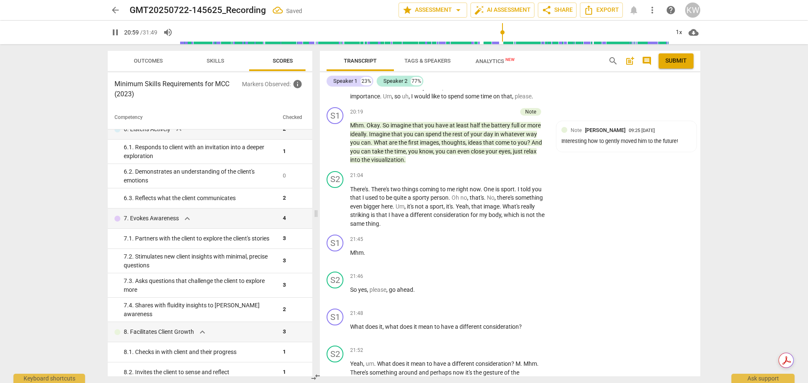
scroll to position [3788, 0]
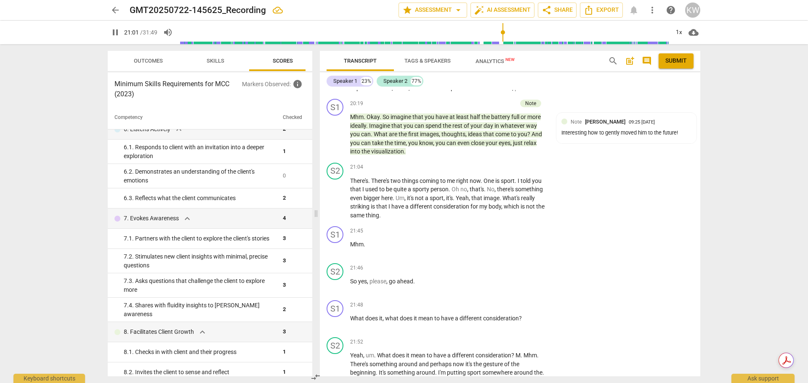
click at [715, 173] on div "arrow_back GMT20250722-145625_Recording edit star Assessment arrow_drop_down au…" at bounding box center [404, 191] width 808 height 383
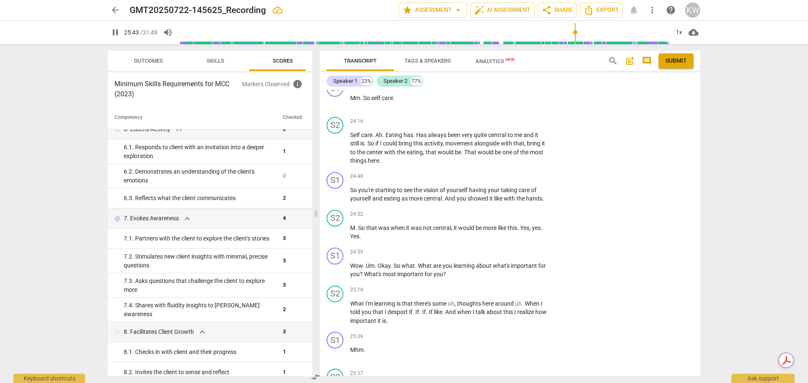
scroll to position [4717, 0]
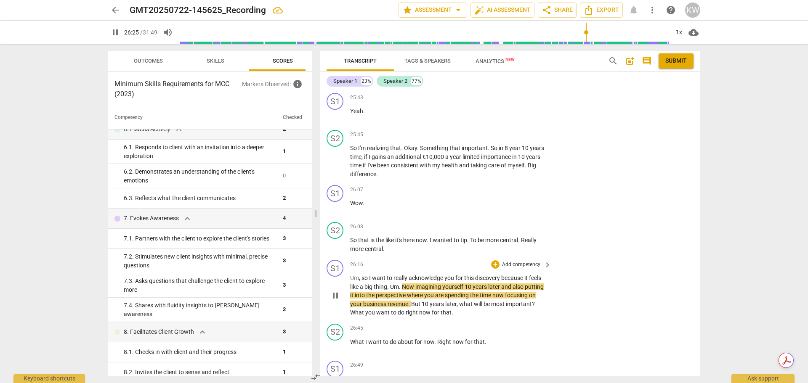
click at [522, 261] on p "Add competency" at bounding box center [521, 265] width 40 height 8
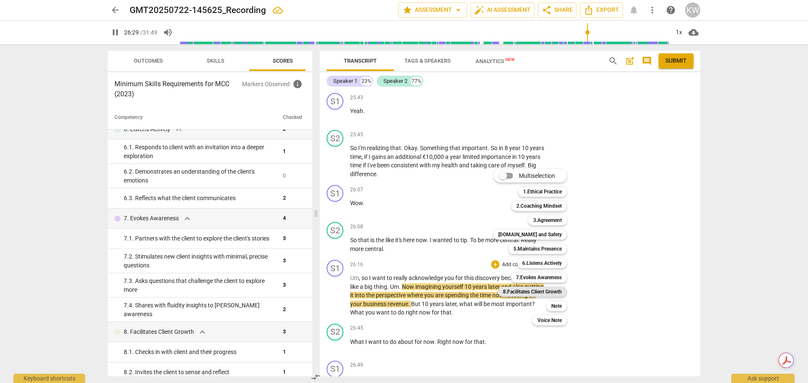
click at [556, 292] on b "8.Facilitates Client Growth" at bounding box center [532, 292] width 59 height 10
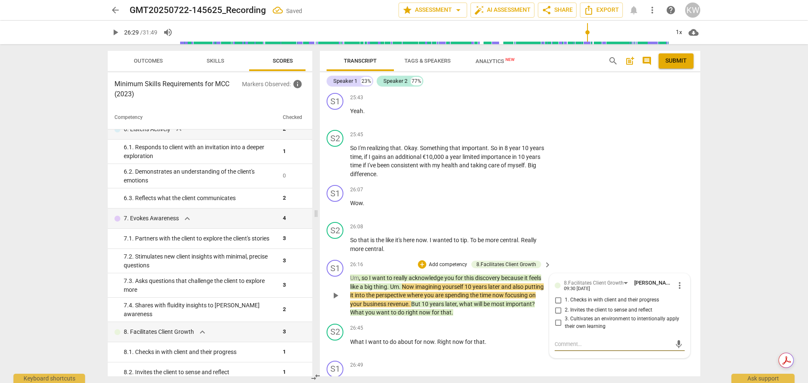
click at [558, 295] on input "1. Checks in with client and their progress" at bounding box center [557, 300] width 13 height 10
click at [728, 261] on div "arrow_back GMT20250722-145625_Recording edit star Assessment arrow_drop_down au…" at bounding box center [404, 191] width 808 height 383
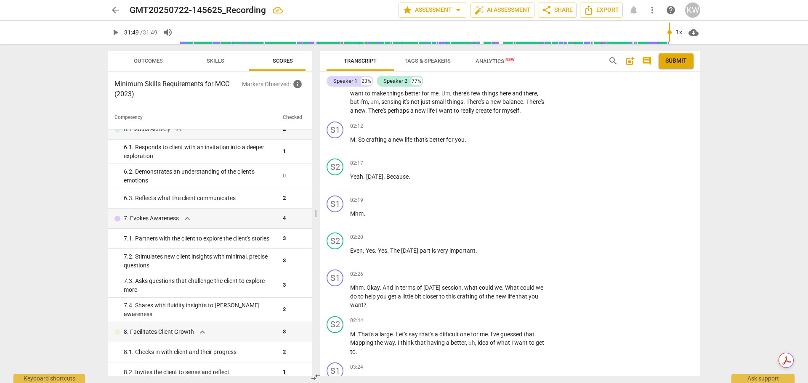
scroll to position [277, 0]
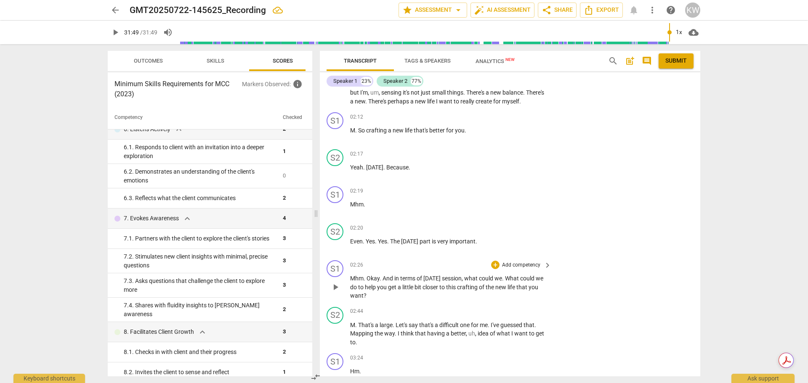
click at [527, 269] on p "Add competency" at bounding box center [521, 266] width 40 height 8
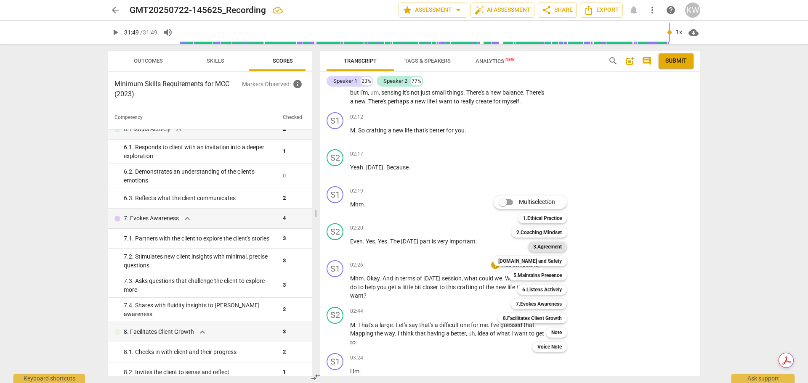
click at [557, 250] on b "3.Agreement" at bounding box center [547, 247] width 29 height 10
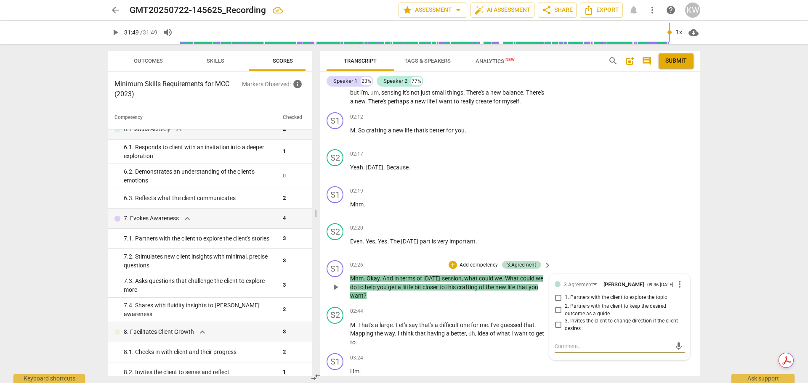
click at [557, 303] on input "1. Partners with the client to explore the topic" at bounding box center [557, 298] width 13 height 10
click at [678, 243] on div "S2 play_arrow pause 02:20 + Add competency keyboard_arrow_right Even . Yes . Ye…" at bounding box center [510, 238] width 380 height 37
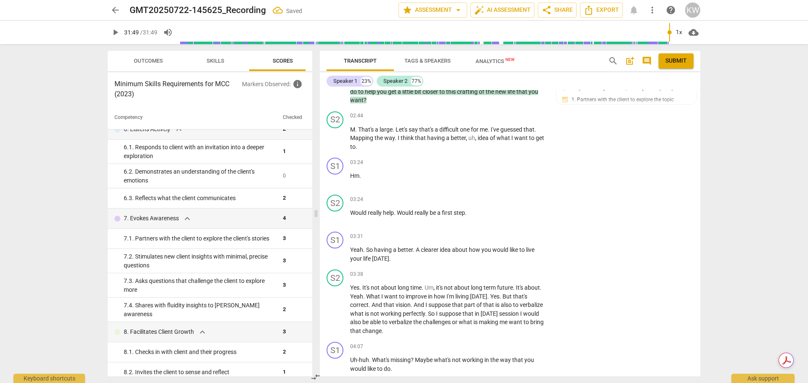
scroll to position [481, 0]
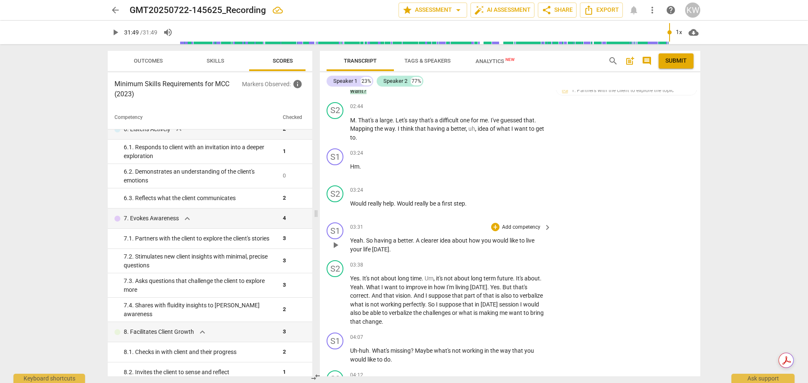
click at [536, 231] on p "Add competency" at bounding box center [521, 228] width 40 height 8
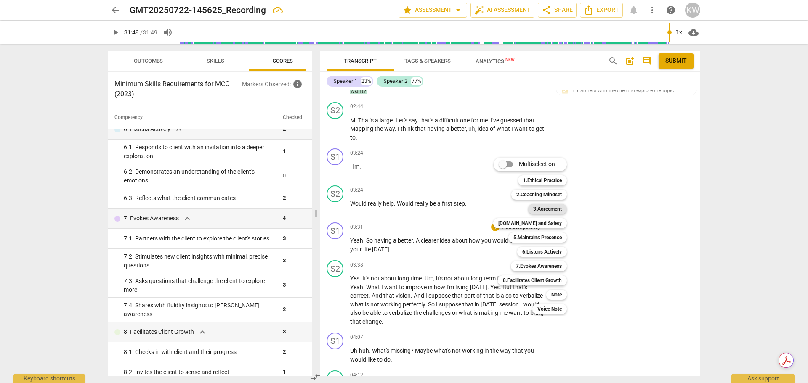
click at [549, 213] on b "3.Agreement" at bounding box center [547, 209] width 29 height 10
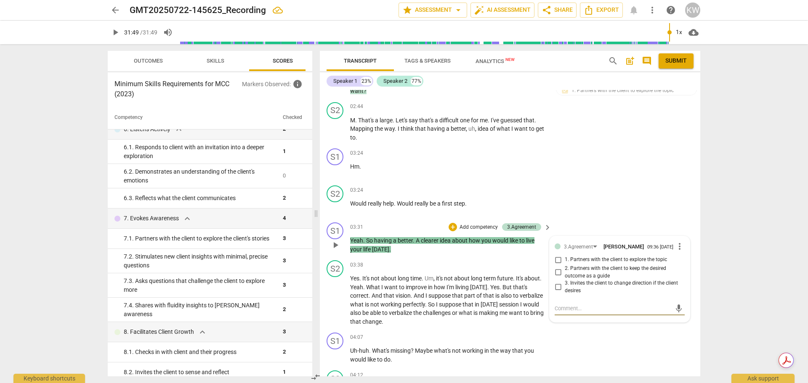
click at [559, 278] on input "2. Partners with the client to keep the desired outcome as a guide" at bounding box center [557, 273] width 13 height 10
click at [660, 182] on div "S1 play_arrow pause 03:24 + Add competency keyboard_arrow_right Hm ." at bounding box center [510, 163] width 380 height 37
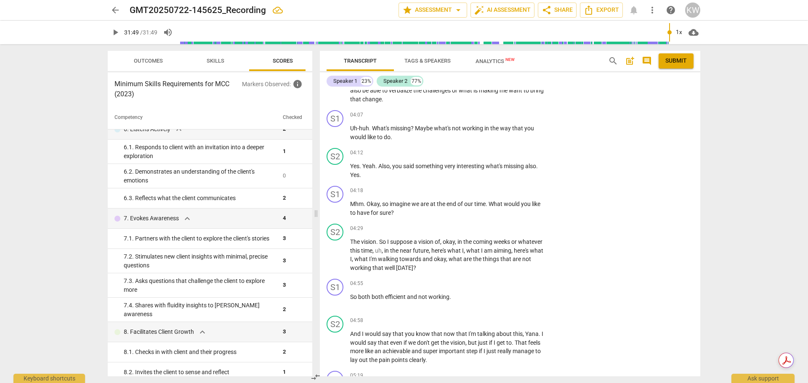
scroll to position [758, 0]
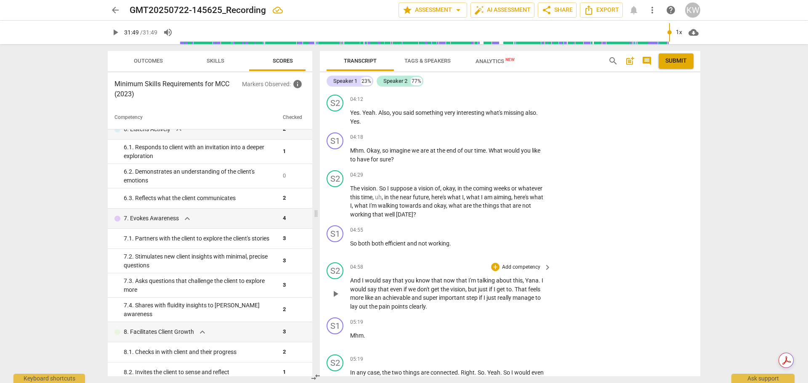
click at [537, 271] on p "Add competency" at bounding box center [521, 268] width 40 height 8
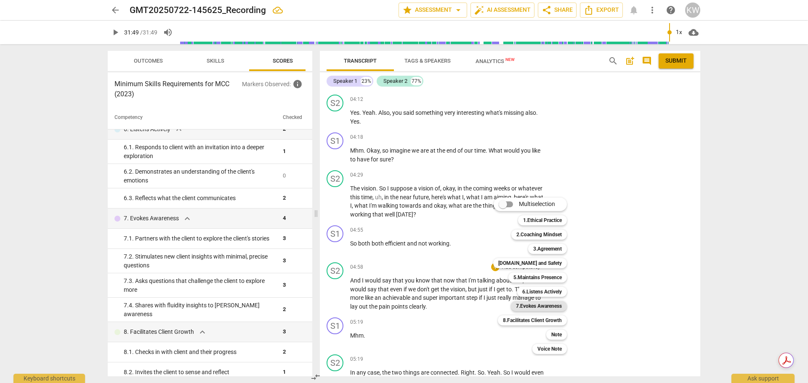
click at [559, 308] on b "7.Evokes Awareness" at bounding box center [539, 306] width 46 height 10
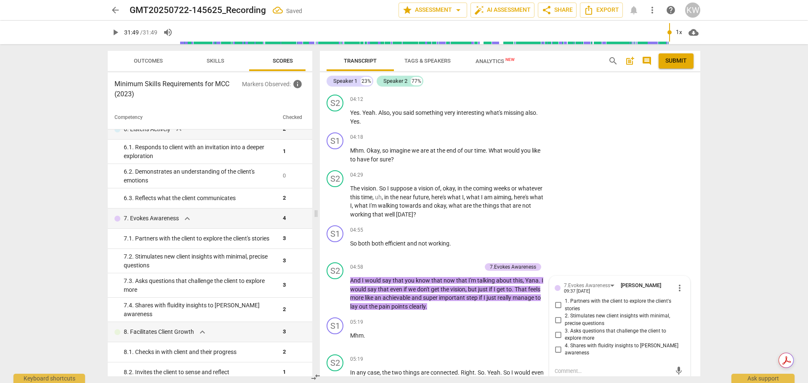
scroll to position [760, 0]
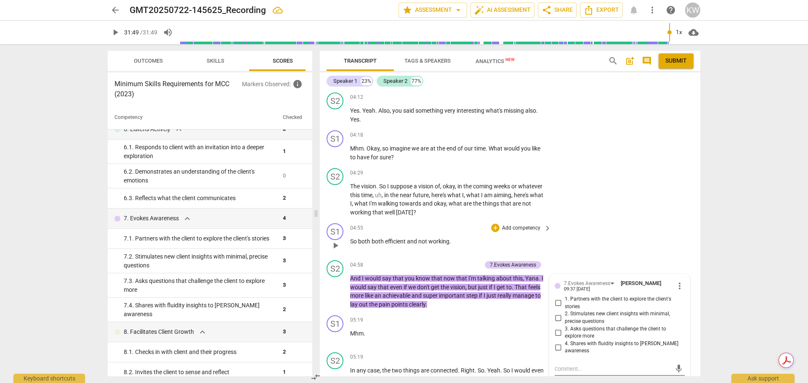
click at [653, 239] on div "S1 play_arrow pause 04:55 + Add competency keyboard_arrow_right So both both ef…" at bounding box center [510, 238] width 380 height 37
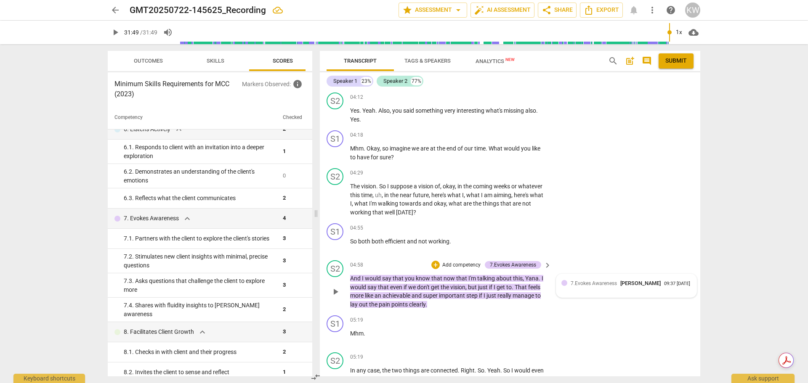
click at [653, 287] on div "7.Evokes Awareness Karin Wellbrock 09:37 08-16-2025" at bounding box center [631, 283] width 121 height 8
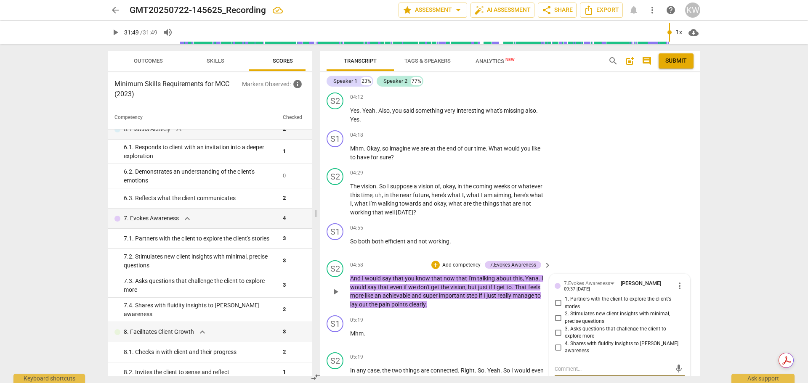
click at [676, 291] on span "more_vert" at bounding box center [680, 286] width 10 height 10
click at [689, 310] on li "Delete" at bounding box center [686, 311] width 29 height 16
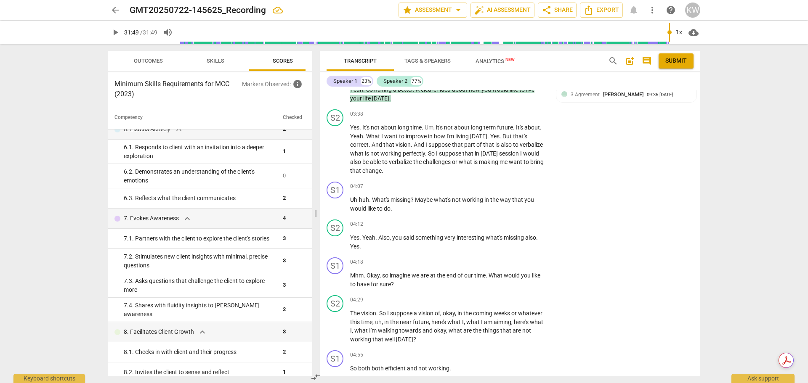
scroll to position [0, 0]
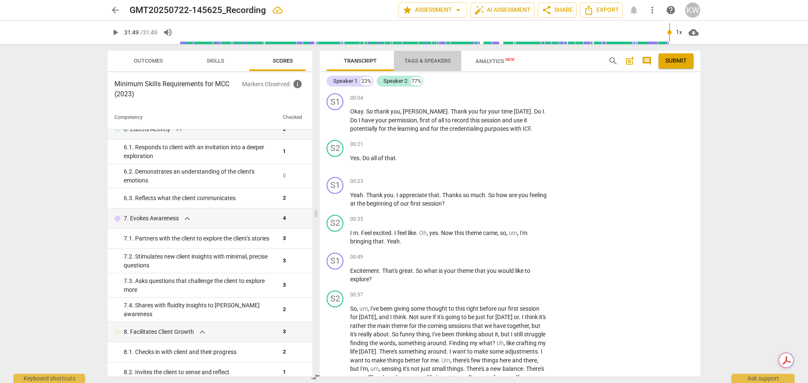
click at [428, 59] on span "Tags & Speakers" at bounding box center [427, 61] width 46 height 6
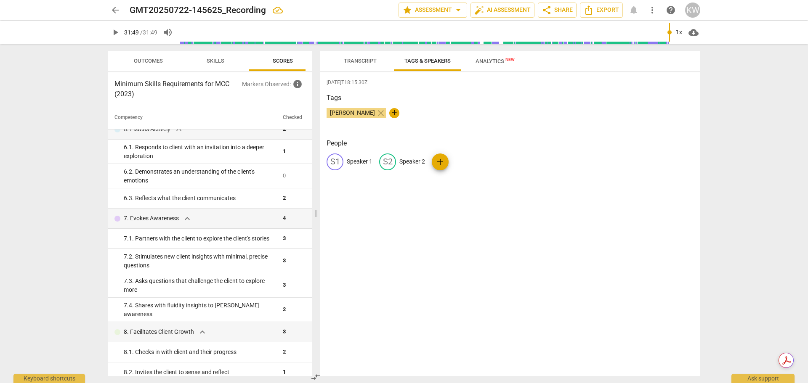
click at [485, 60] on span "Analytics New" at bounding box center [495, 61] width 39 height 6
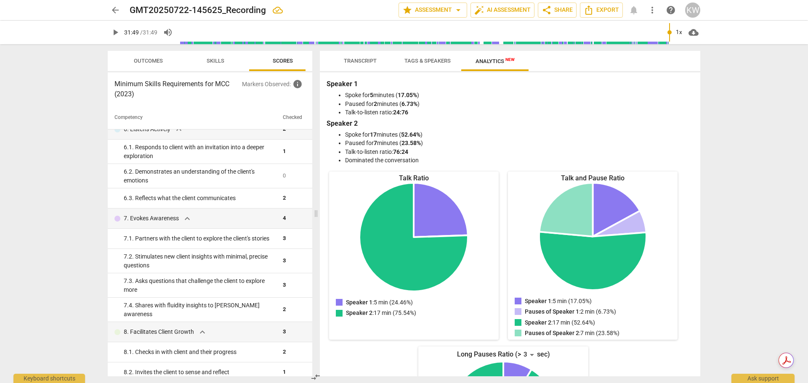
click at [436, 66] on span "Tags & Speakers" at bounding box center [427, 61] width 66 height 11
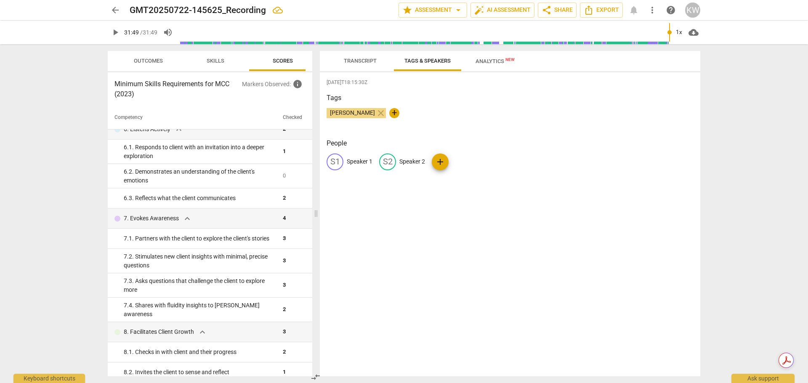
click at [370, 66] on span "Transcript" at bounding box center [360, 61] width 53 height 11
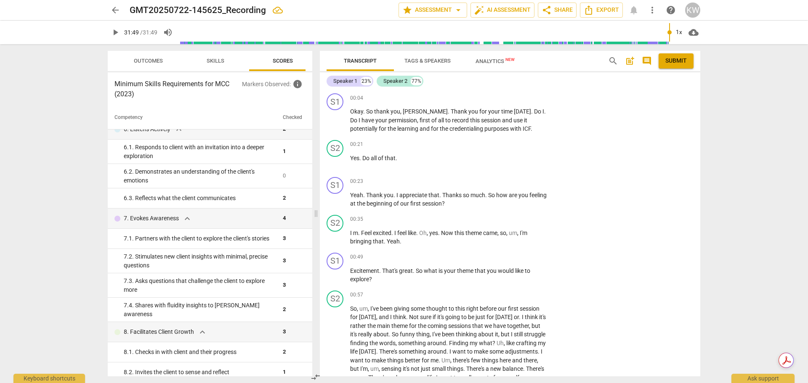
click at [673, 62] on span "Submit" at bounding box center [675, 61] width 21 height 8
click at [115, 9] on span "arrow_back" at bounding box center [115, 10] width 10 height 10
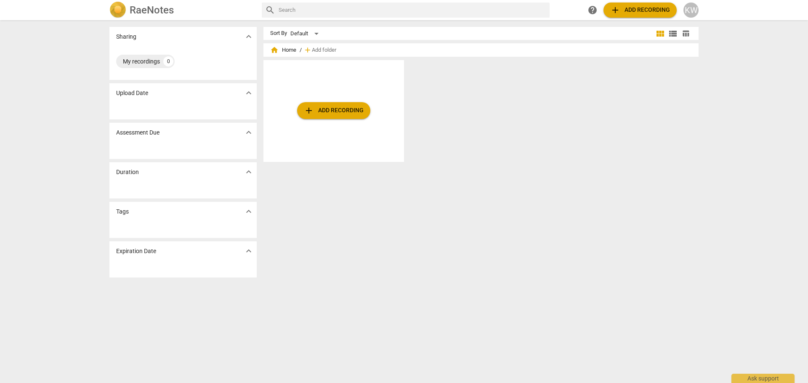
click at [279, 51] on span "home Home" at bounding box center [283, 50] width 26 height 8
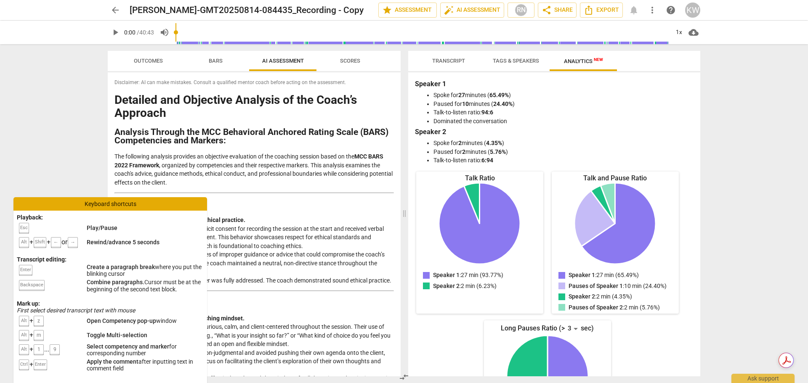
click at [65, 82] on div "arrow_back [PERSON_NAME]-GMT20250814-084435_Recording - Copy edit star Assessme…" at bounding box center [404, 191] width 808 height 383
click at [114, 13] on span "arrow_back" at bounding box center [115, 10] width 10 height 10
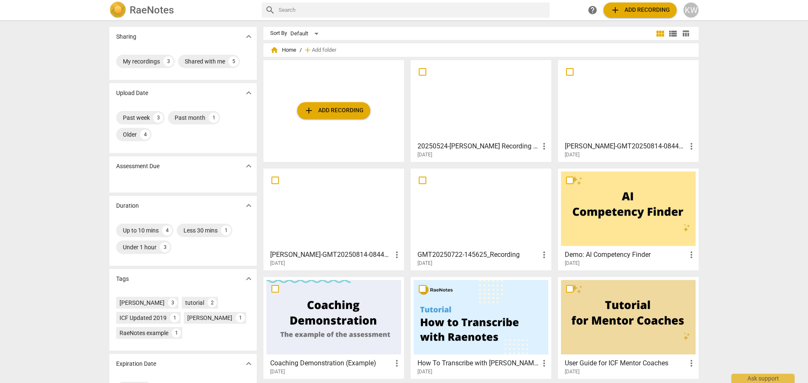
click at [496, 202] on div at bounding box center [481, 209] width 135 height 74
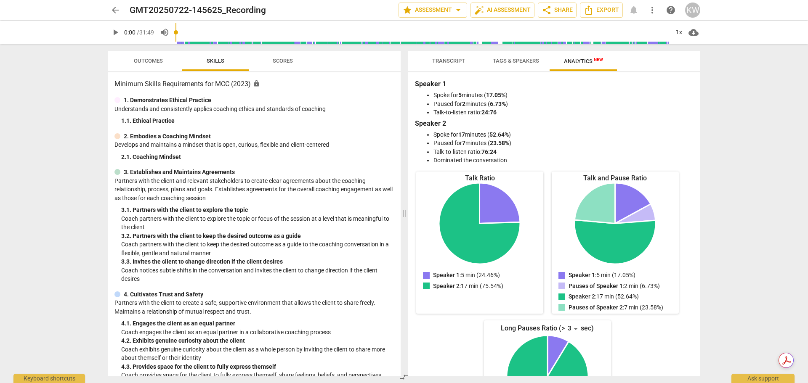
click at [238, 82] on h3 "Minimum Skills Requirements for MCC (2023) lock" at bounding box center [253, 84] width 279 height 10
click at [286, 64] on span "Scores" at bounding box center [283, 61] width 40 height 11
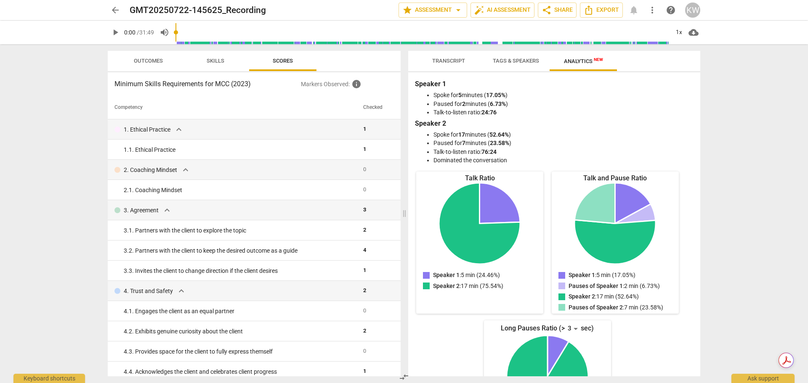
click at [112, 9] on span "arrow_back" at bounding box center [115, 10] width 10 height 10
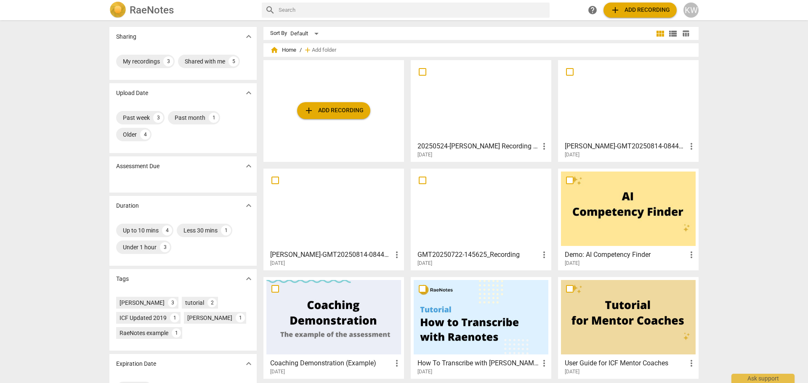
click at [586, 99] on div at bounding box center [628, 100] width 135 height 74
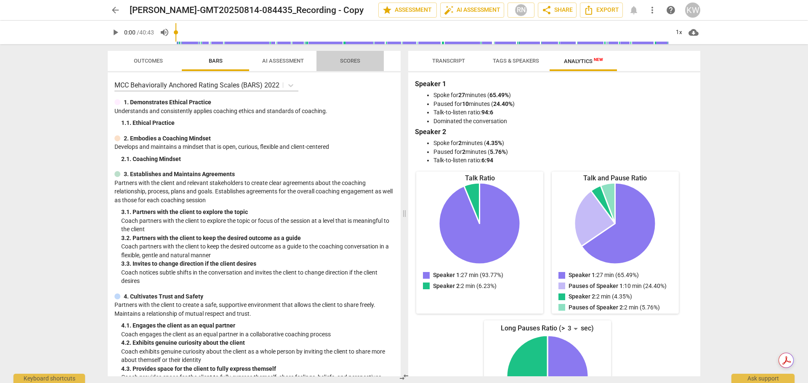
click at [350, 59] on span "Scores" at bounding box center [350, 61] width 20 height 6
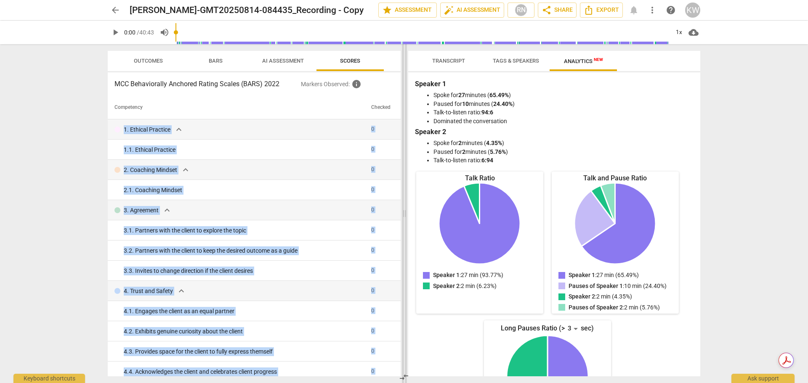
drag, startPoint x: 397, startPoint y: 106, endPoint x: 404, endPoint y: 237, distance: 131.5
click at [404, 237] on div "Outcomes Bars AI Assessment Scores MCC Behaviorally Anchored Rating Scales (BAR…" at bounding box center [404, 213] width 606 height 339
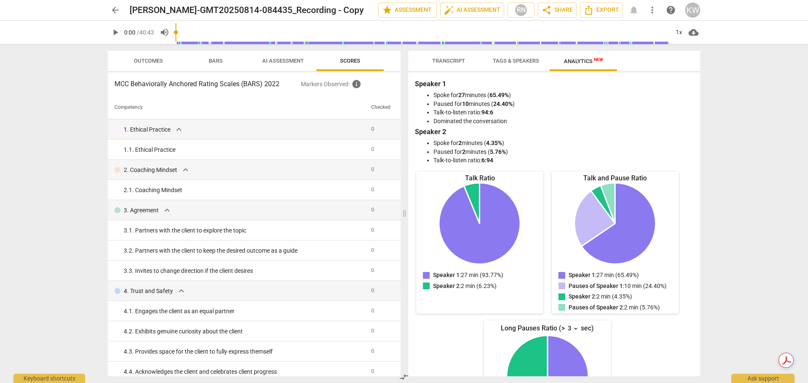
click at [729, 127] on div "arrow_back [PERSON_NAME]-GMT20250814-084435_Recording - Copy edit star Assessme…" at bounding box center [404, 191] width 808 height 383
click at [280, 64] on span "AI Assessment" at bounding box center [283, 61] width 42 height 6
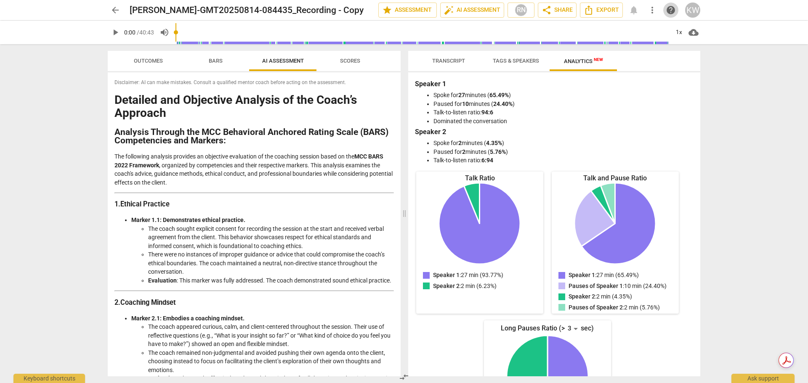
click at [668, 7] on span "help" at bounding box center [671, 10] width 10 height 10
click at [349, 65] on span "Scores" at bounding box center [350, 61] width 40 height 11
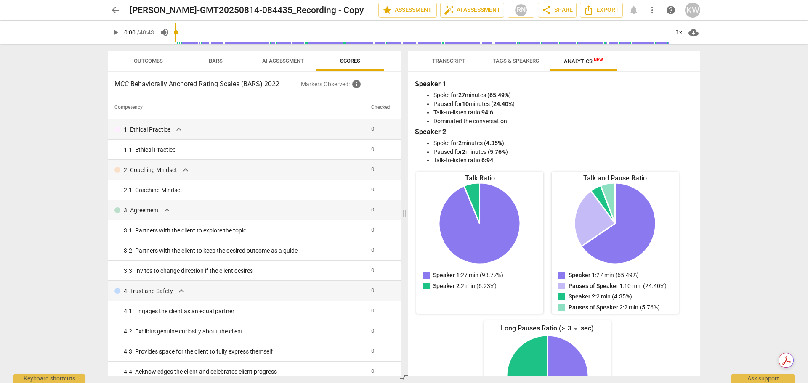
click at [213, 64] on span "Bars" at bounding box center [216, 61] width 34 height 11
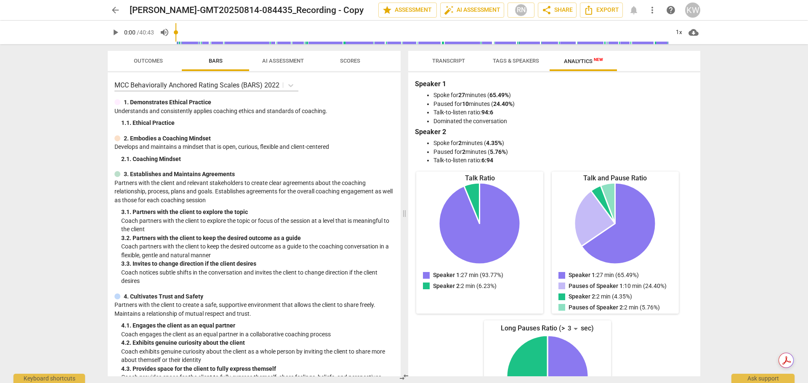
click at [275, 57] on span "AI Assessment" at bounding box center [283, 61] width 62 height 11
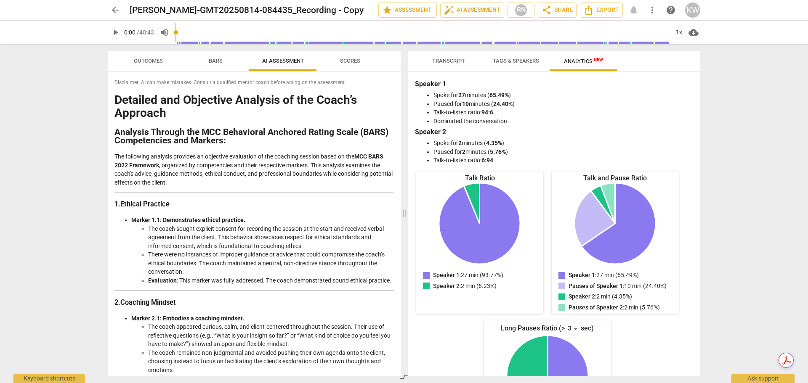
click at [446, 61] on span "Transcript" at bounding box center [448, 61] width 33 height 6
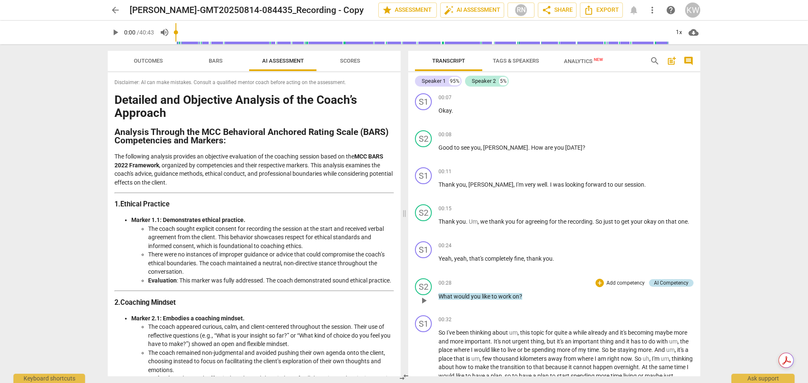
click at [673, 284] on div "AI Competency" at bounding box center [671, 283] width 35 height 8
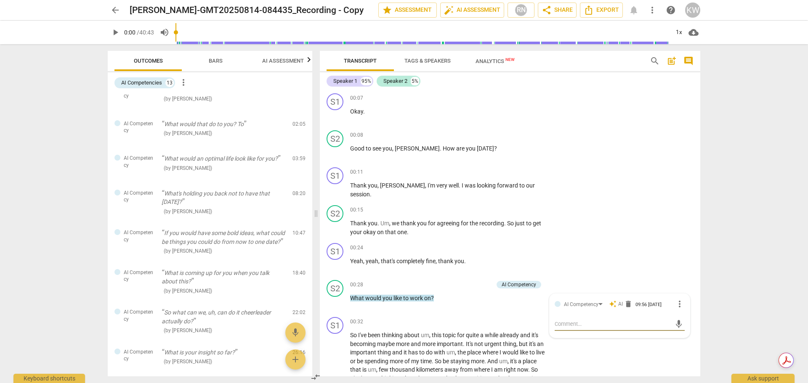
scroll to position [19, 0]
click at [152, 80] on div "AI Competencies" at bounding box center [141, 83] width 41 height 8
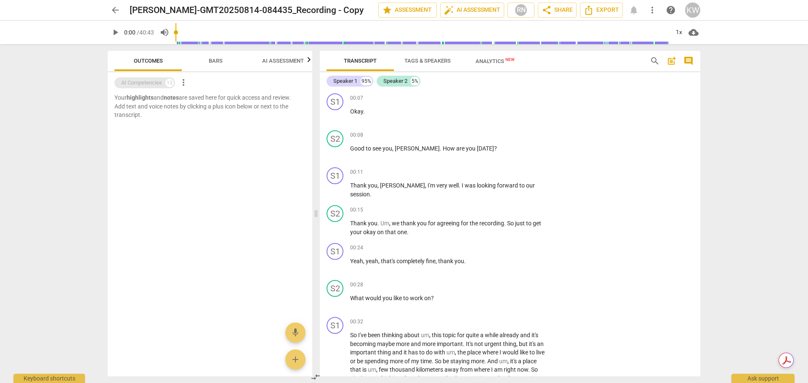
click at [152, 80] on div "AI Competencies" at bounding box center [141, 83] width 41 height 8
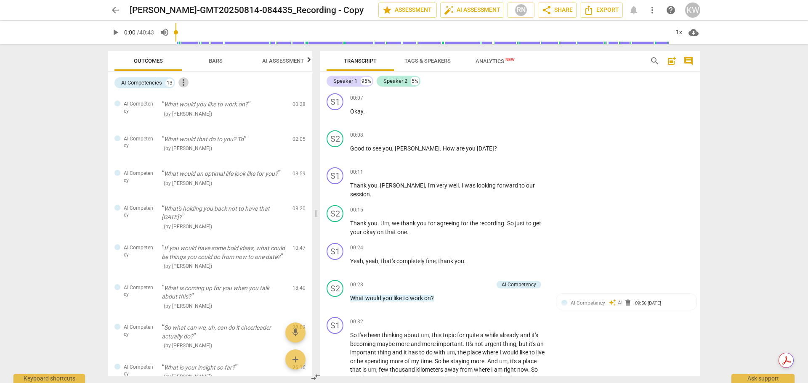
click at [184, 81] on span "more_vert" at bounding box center [183, 82] width 10 height 10
click at [149, 84] on div at bounding box center [404, 191] width 808 height 383
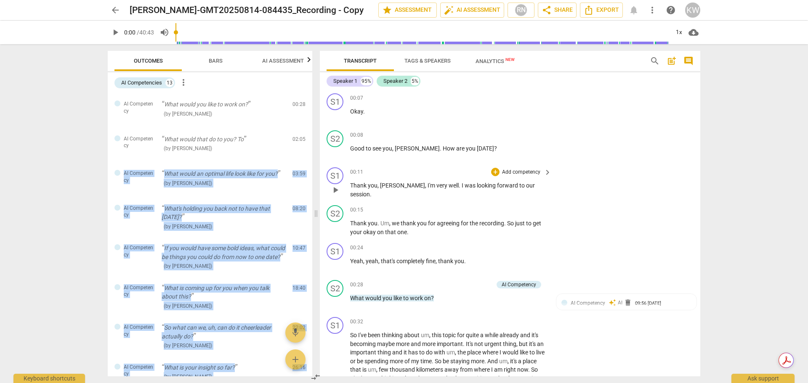
drag, startPoint x: 308, startPoint y: 135, endPoint x: 322, endPoint y: 176, distance: 42.6
click at [322, 176] on div "Outcomes Bars AI Assessment Scores AI Competencies 13 more_vert AI Competency W…" at bounding box center [404, 213] width 606 height 339
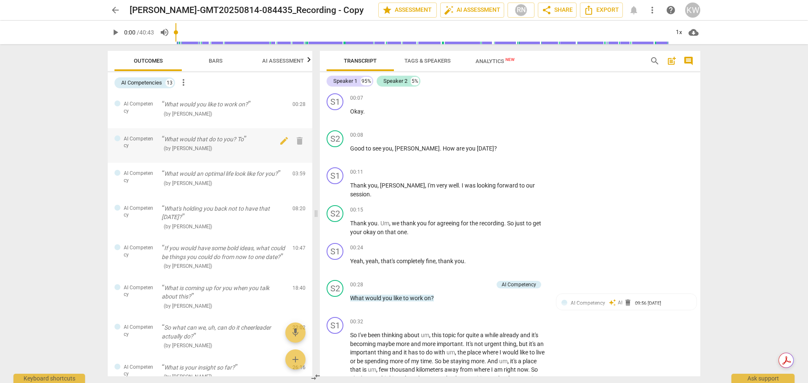
click at [242, 154] on div "AI Competency What would that do to you? To ( by [PERSON_NAME] ) 02:05 edit del…" at bounding box center [210, 145] width 205 height 35
click at [150, 83] on div "AI Competencies" at bounding box center [141, 83] width 41 height 8
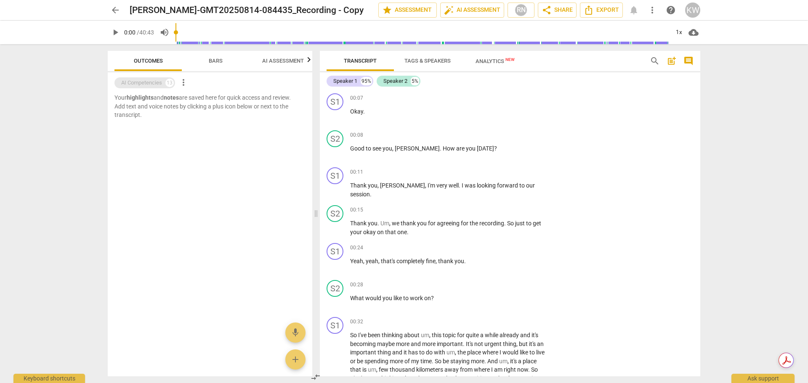
click at [150, 84] on div "AI Competencies" at bounding box center [141, 83] width 41 height 8
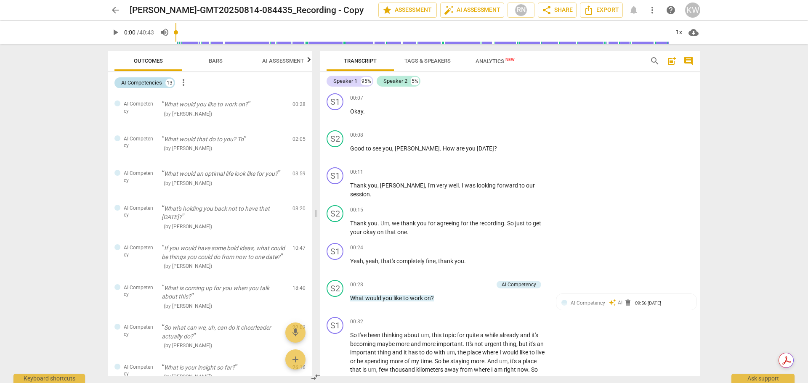
click at [170, 82] on div "13" at bounding box center [169, 83] width 8 height 8
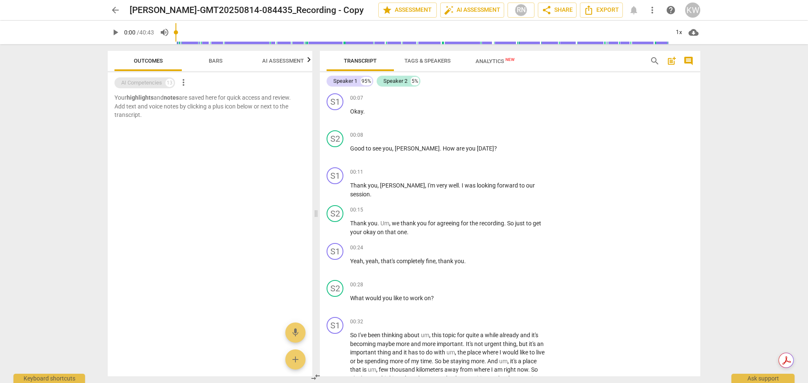
click at [170, 82] on div "13" at bounding box center [169, 83] width 8 height 8
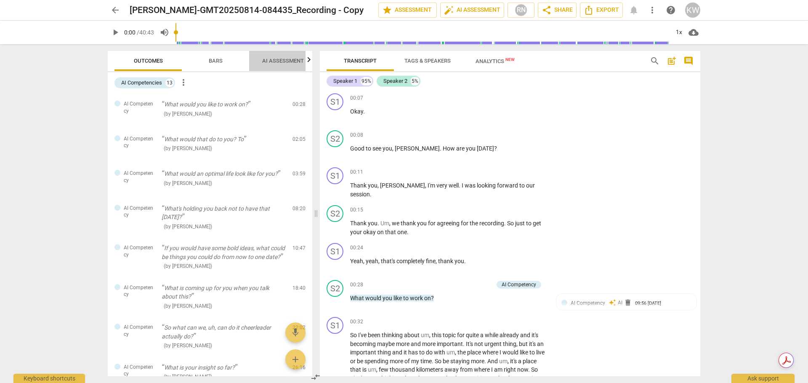
click at [272, 61] on span "AI Assessment" at bounding box center [283, 61] width 42 height 6
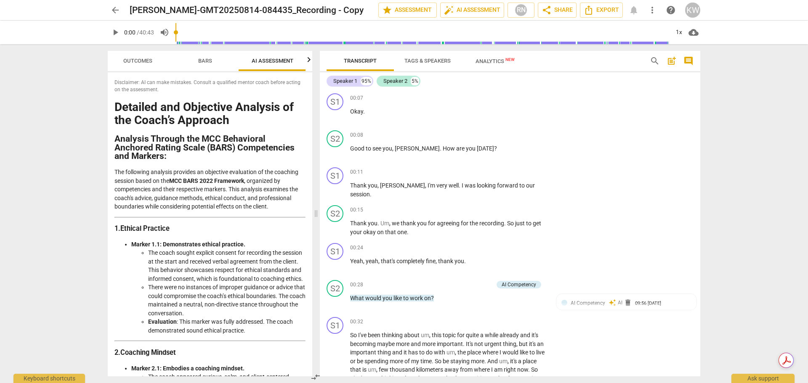
scroll to position [0, 11]
click at [256, 233] on h3 "1. Ethical Practice" at bounding box center [209, 229] width 191 height 9
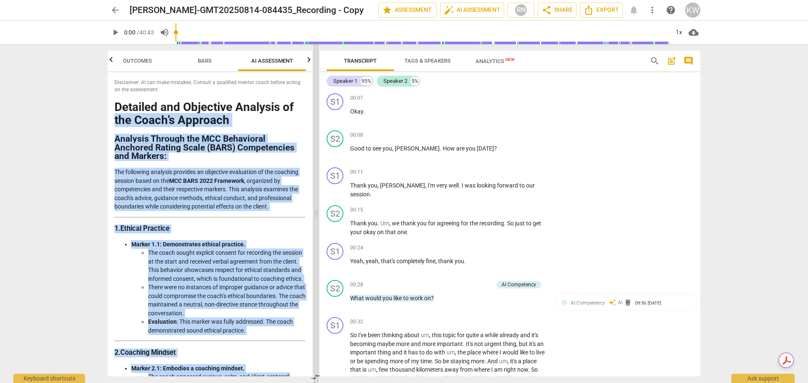
drag, startPoint x: 309, startPoint y: 96, endPoint x: 315, endPoint y: 144, distance: 48.4
click at [315, 144] on div "Outcomes Bars AI Assessment Scores Disclaimer: AI can make mistakes. Consult a …" at bounding box center [404, 213] width 606 height 339
click at [237, 229] on h3 "1. Ethical Practice" at bounding box center [209, 229] width 191 height 9
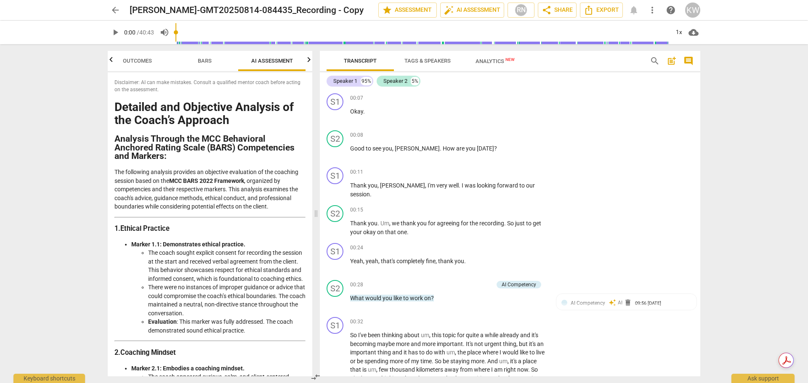
click at [307, 61] on icon "button" at bounding box center [309, 60] width 10 height 10
click at [285, 62] on span "Scores" at bounding box center [272, 61] width 40 height 11
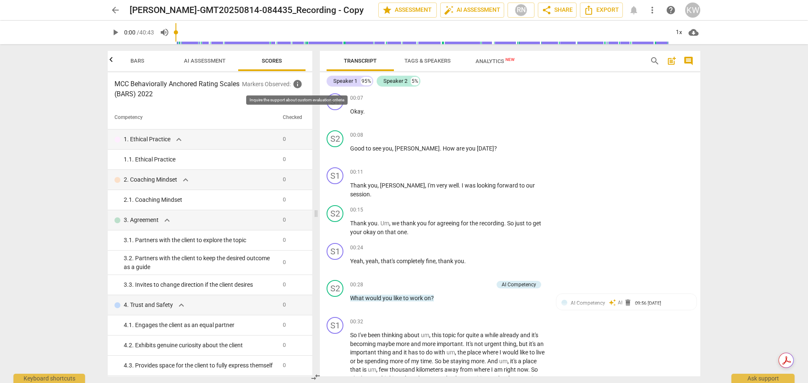
click at [299, 85] on span "info" at bounding box center [298, 84] width 10 height 10
click at [301, 99] on div "MCC Behaviorally Anchored Rating Scales (BARS) 2022 Markers Observed : info Com…" at bounding box center [210, 224] width 205 height 304
